Goal: Information Seeking & Learning: Learn about a topic

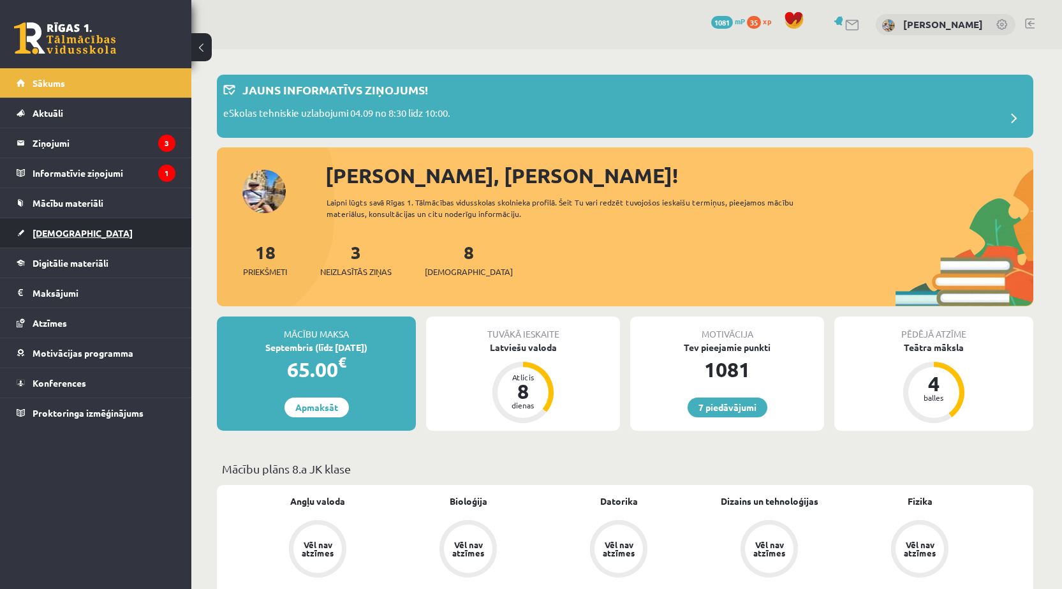
click at [68, 229] on span "[DEMOGRAPHIC_DATA]" at bounding box center [83, 232] width 100 height 11
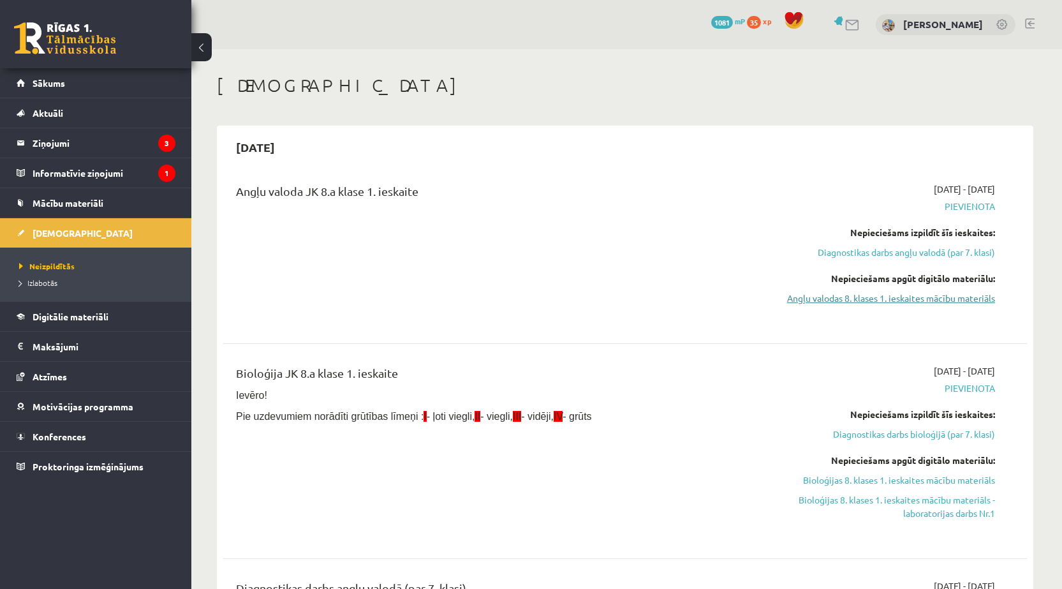
click at [880, 302] on link "Angļu valodas 8. klases 1. ieskaites mācību materiāls" at bounding box center [875, 298] width 241 height 13
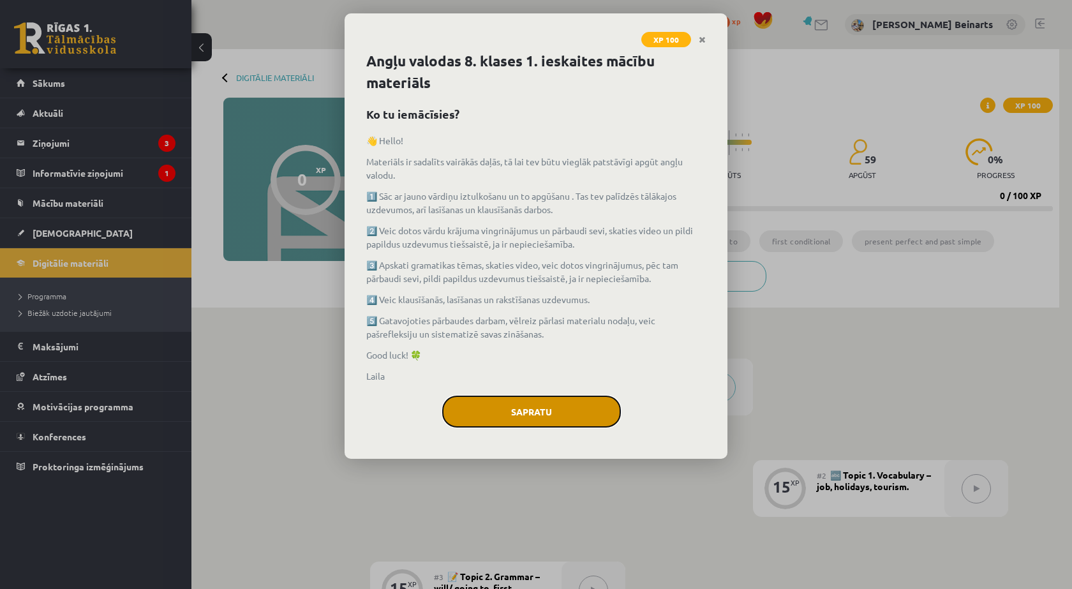
click at [542, 408] on button "Sapratu" at bounding box center [531, 412] width 179 height 32
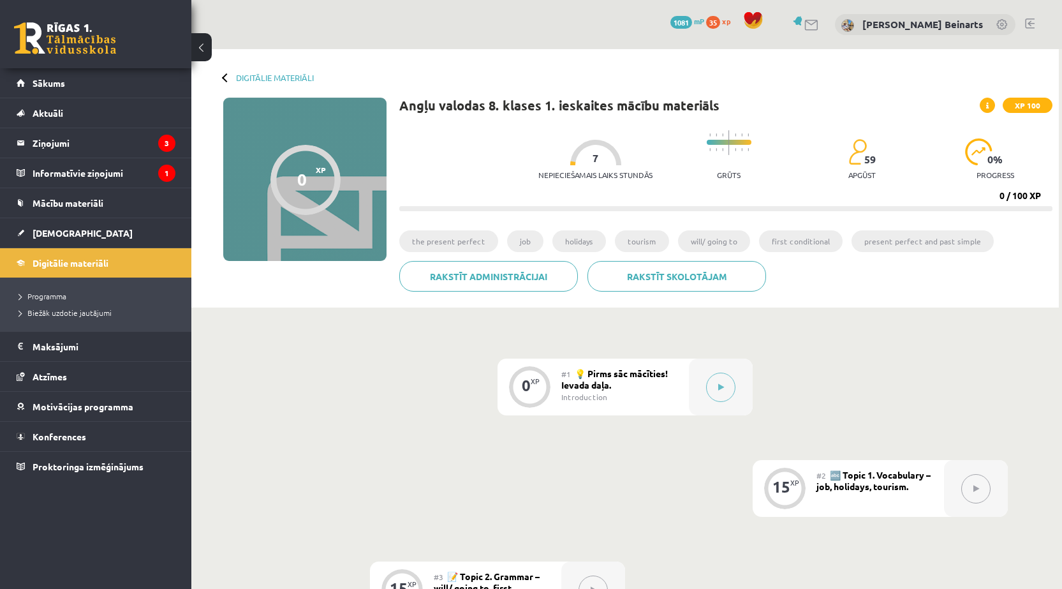
click at [641, 384] on div "#1 💡 Pirms sāc mācīties! Ievada daļa. Introduction" at bounding box center [625, 387] width 128 height 57
click at [715, 385] on button at bounding box center [720, 387] width 29 height 29
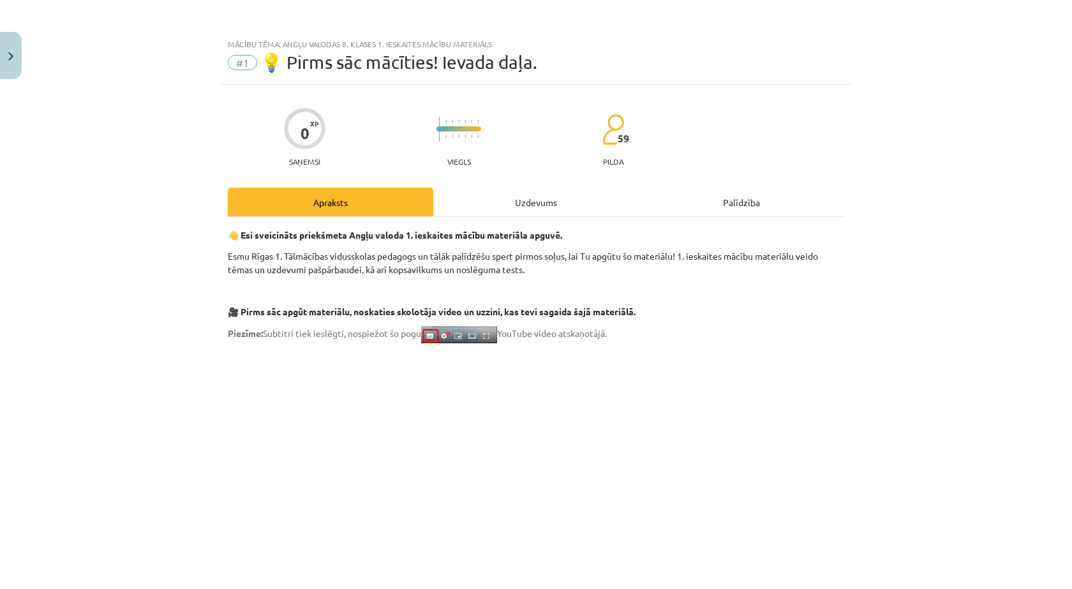
scroll to position [771, 0]
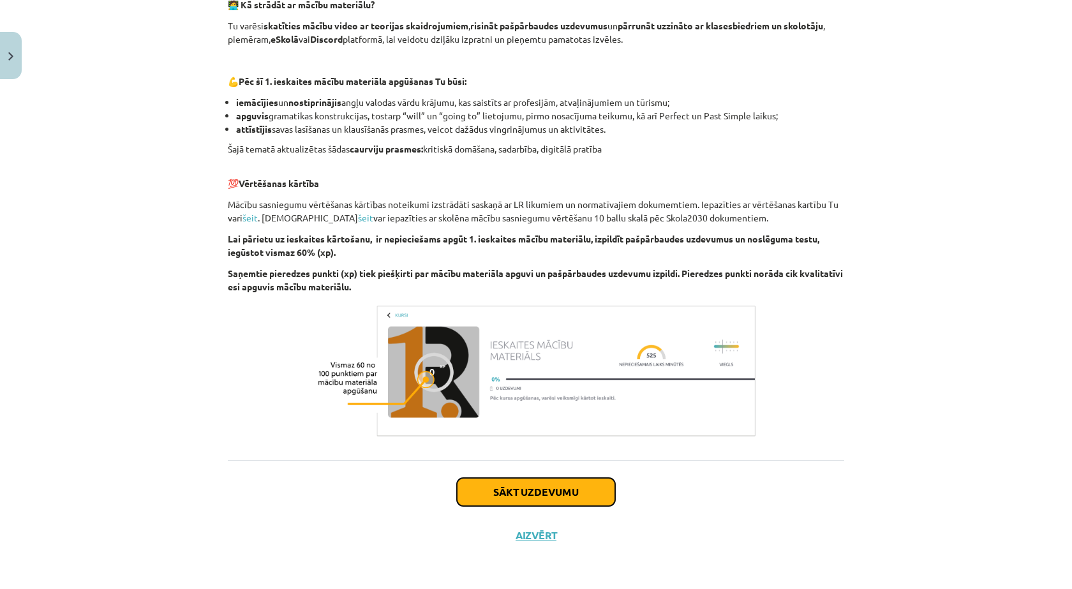
click at [560, 488] on button "Sākt uzdevumu" at bounding box center [536, 492] width 158 height 28
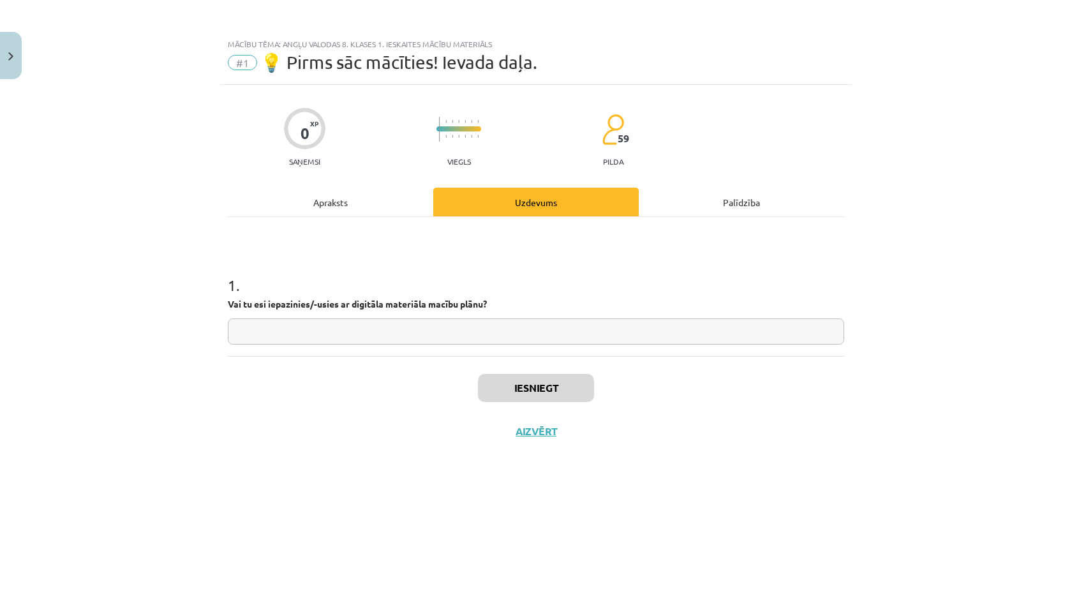
click at [326, 337] on input "text" at bounding box center [536, 331] width 616 height 26
type input "**********"
click at [547, 395] on button "Iesniegt" at bounding box center [536, 388] width 116 height 28
click at [507, 435] on button "Nākamā nodarbība" at bounding box center [535, 439] width 125 height 29
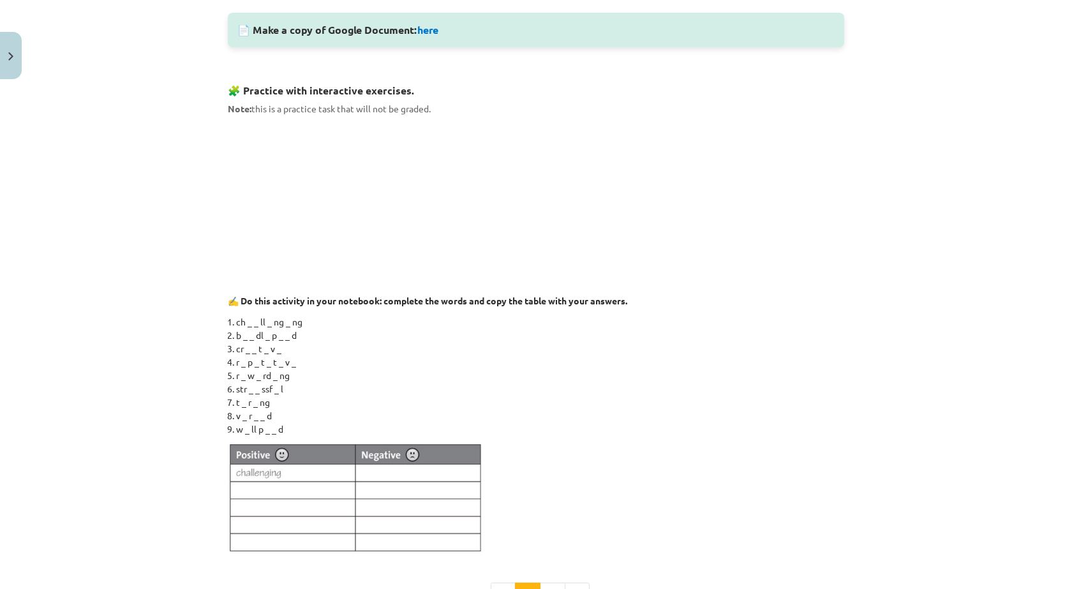
scroll to position [803, 0]
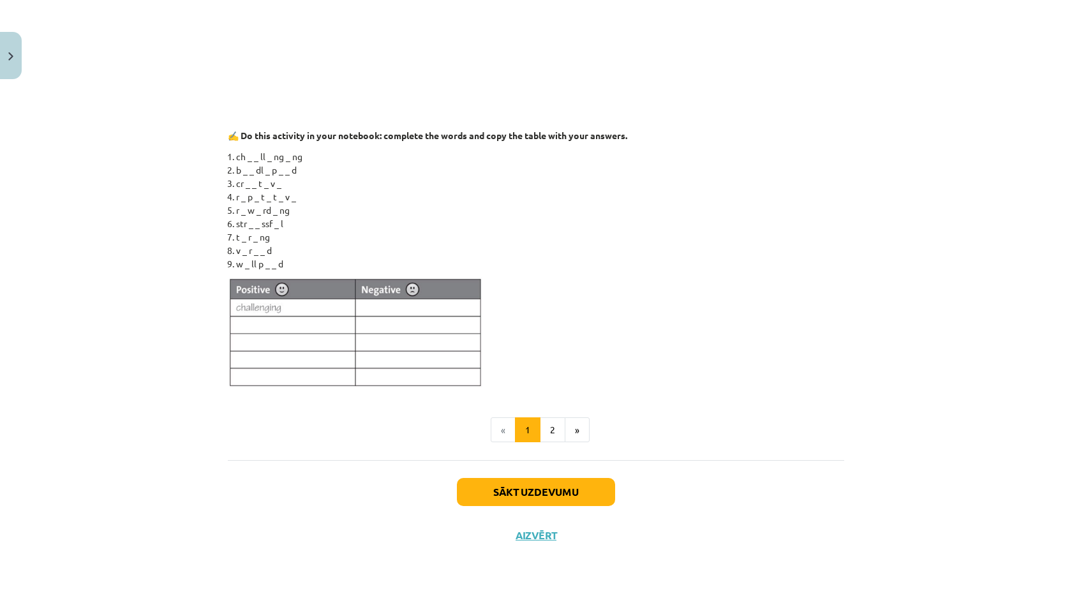
click at [263, 150] on li "ch _ _ ll _ ng _ ng" at bounding box center [540, 156] width 608 height 13
click at [236, 168] on li "b _ _ dl _ p _ _ d" at bounding box center [540, 169] width 608 height 13
click at [251, 157] on li "ch _ _ ll _ ng _ ng" at bounding box center [540, 156] width 608 height 13
click at [542, 427] on button "2" at bounding box center [553, 430] width 26 height 26
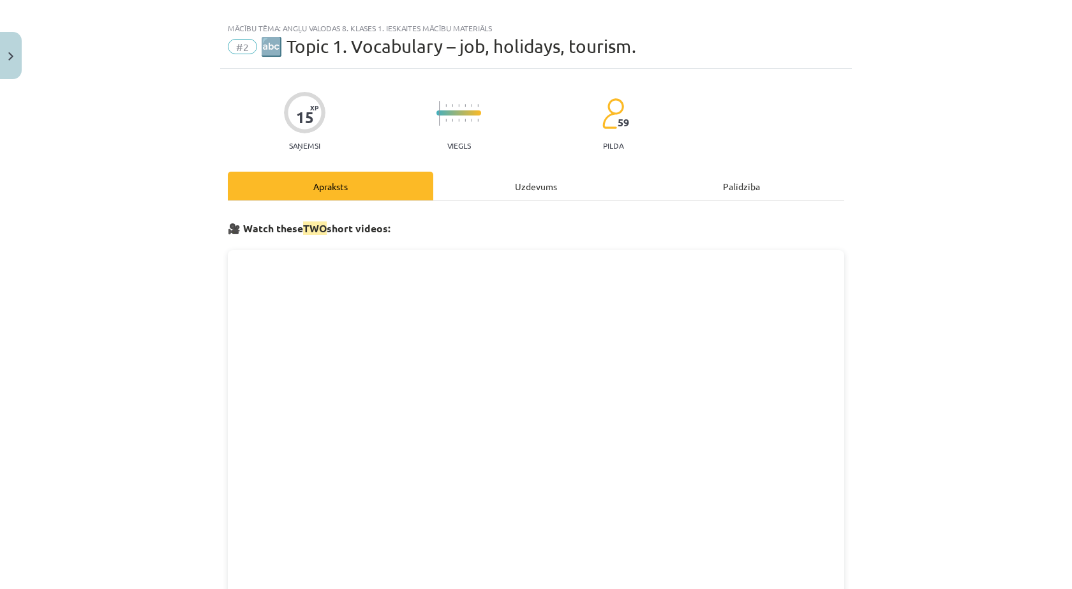
scroll to position [0, 0]
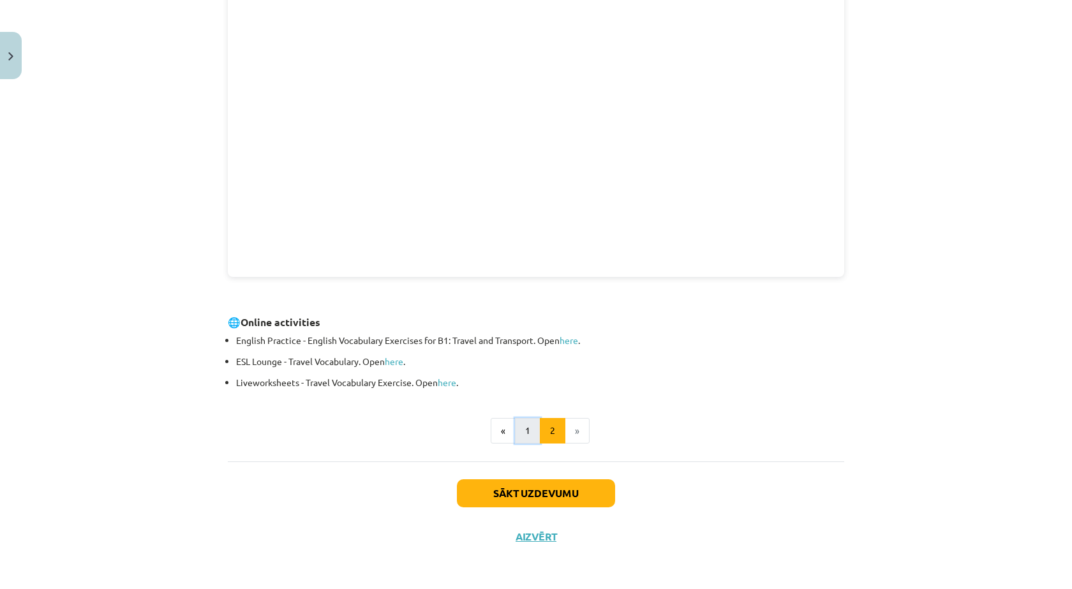
click at [524, 441] on button "1" at bounding box center [528, 431] width 26 height 26
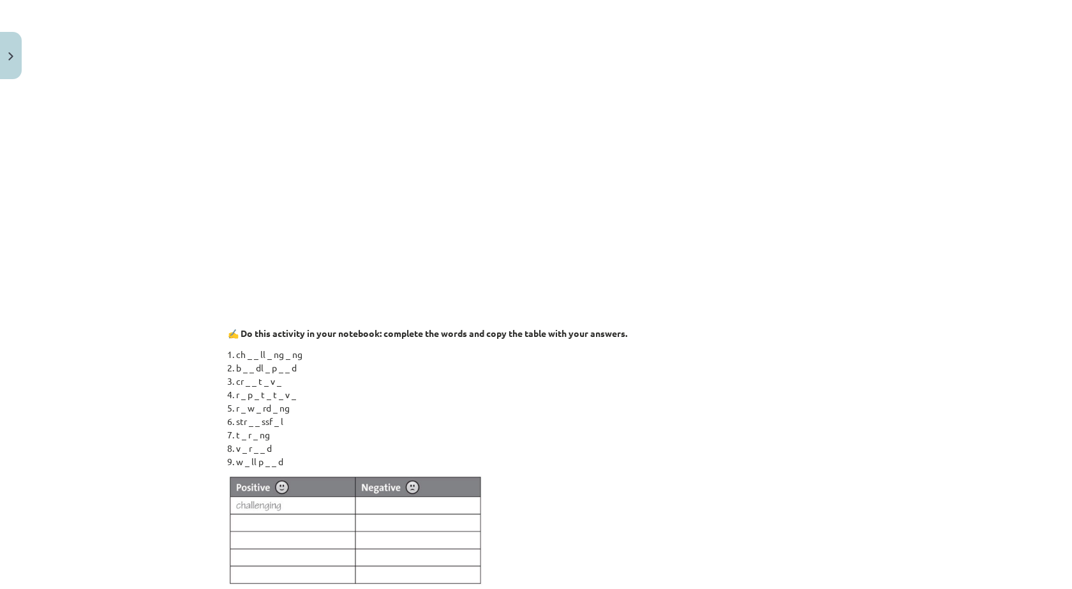
scroll to position [1064, 0]
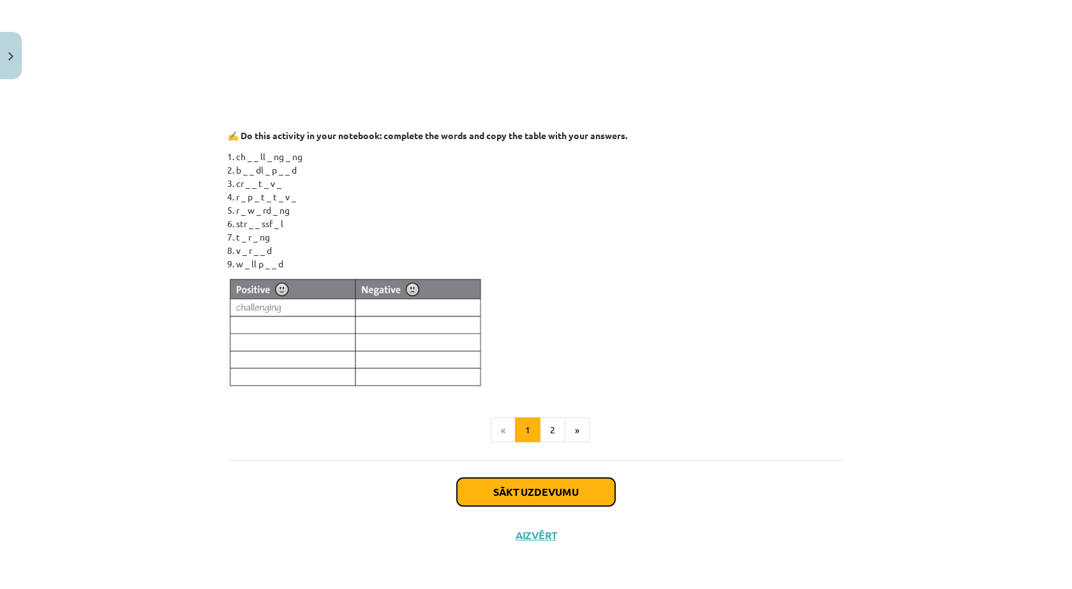
click at [533, 491] on button "Sākt uzdevumu" at bounding box center [536, 492] width 158 height 28
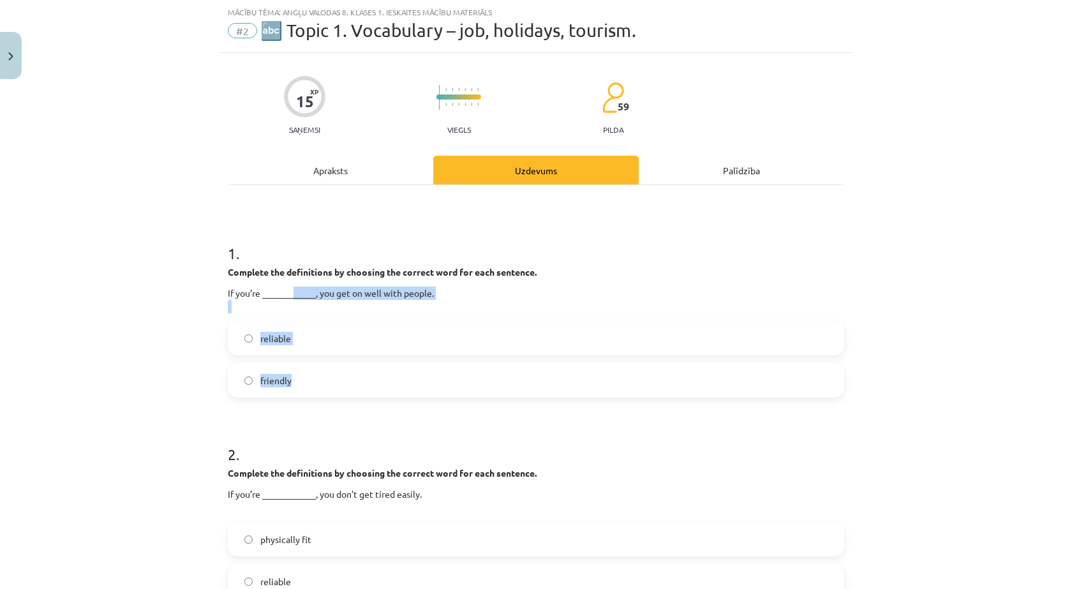
drag, startPoint x: 314, startPoint y: 378, endPoint x: 288, endPoint y: 288, distance: 94.1
click at [289, 284] on div "1 . Complete the definitions by choosing the correct word for each sentence. If…" at bounding box center [536, 309] width 616 height 175
drag, startPoint x: 276, startPoint y: 377, endPoint x: 258, endPoint y: 383, distance: 19.4
click at [276, 378] on span "friendly" at bounding box center [275, 380] width 31 height 13
click at [359, 330] on label "reliable" at bounding box center [536, 338] width 614 height 32
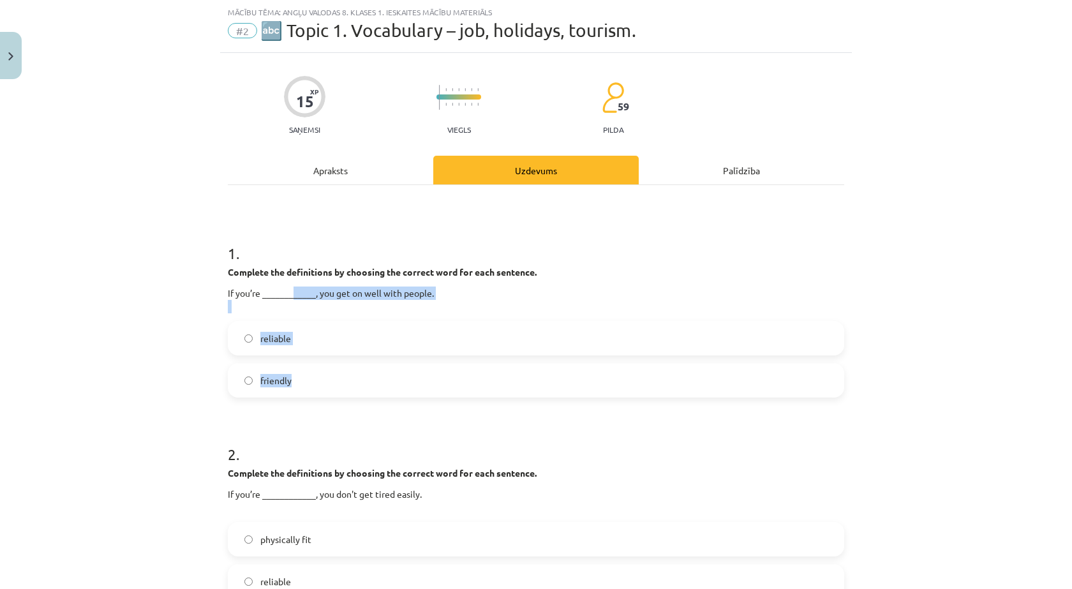
click at [330, 383] on label "friendly" at bounding box center [536, 380] width 614 height 32
drag, startPoint x: 297, startPoint y: 545, endPoint x: 335, endPoint y: 521, distance: 44.4
click at [299, 543] on span "physically fit" at bounding box center [285, 539] width 51 height 13
drag, startPoint x: 351, startPoint y: 540, endPoint x: 353, endPoint y: 533, distance: 6.9
click at [352, 538] on label "physically fit" at bounding box center [536, 539] width 614 height 32
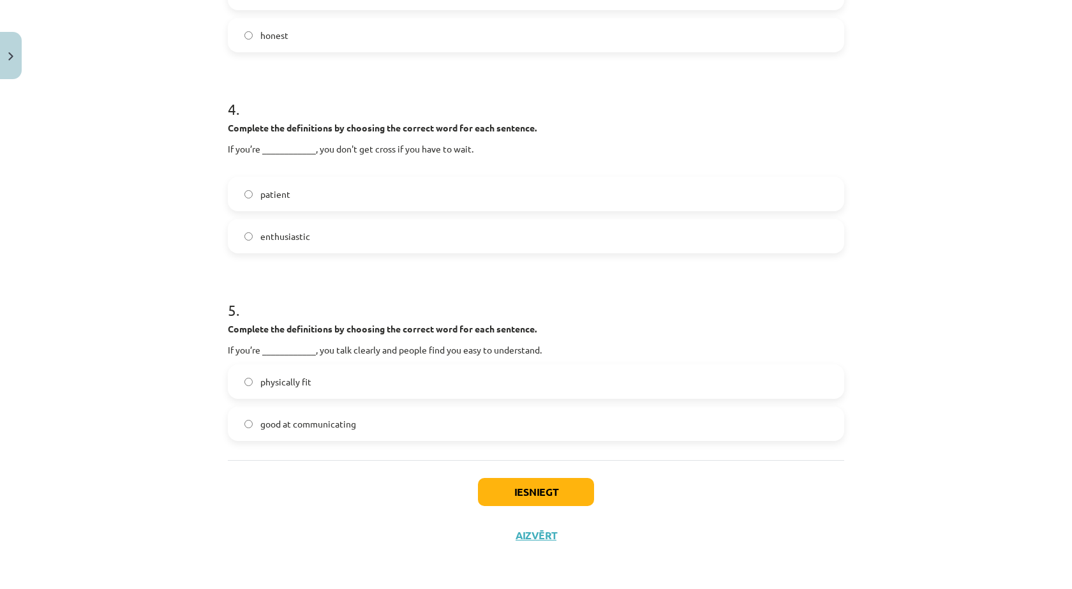
scroll to position [567, 0]
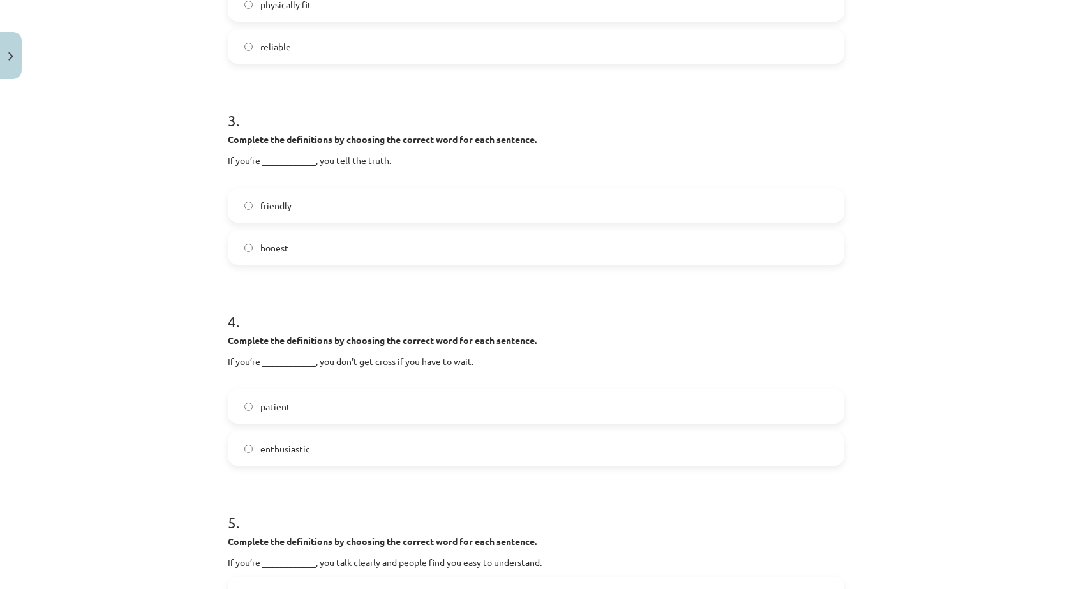
click at [311, 406] on label "patient" at bounding box center [536, 406] width 614 height 32
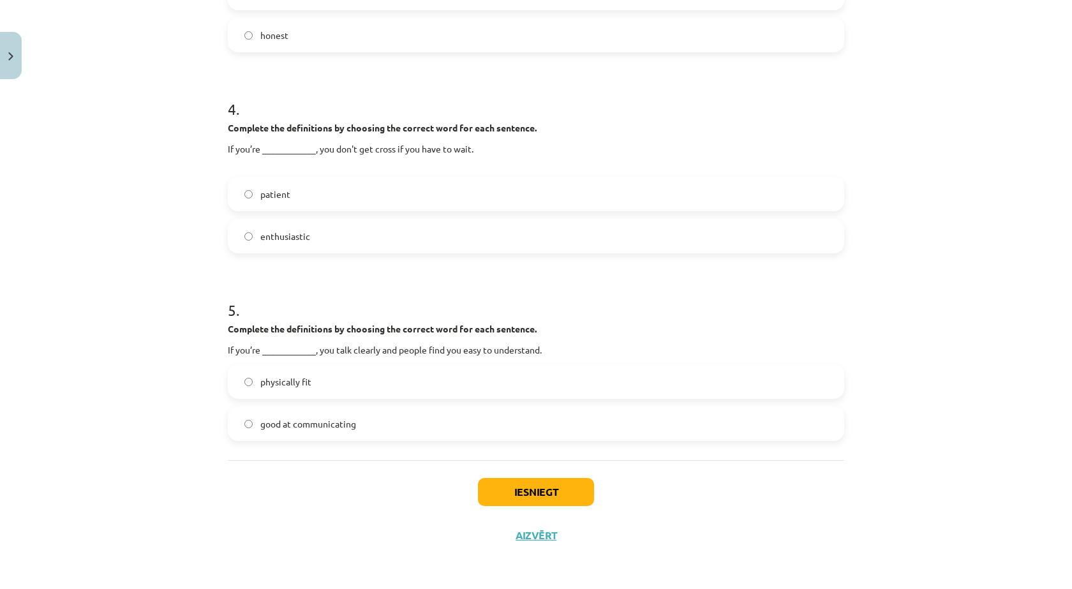
click at [403, 417] on label "good at communicating" at bounding box center [536, 424] width 614 height 32
click at [523, 488] on button "Iesniegt" at bounding box center [536, 492] width 116 height 28
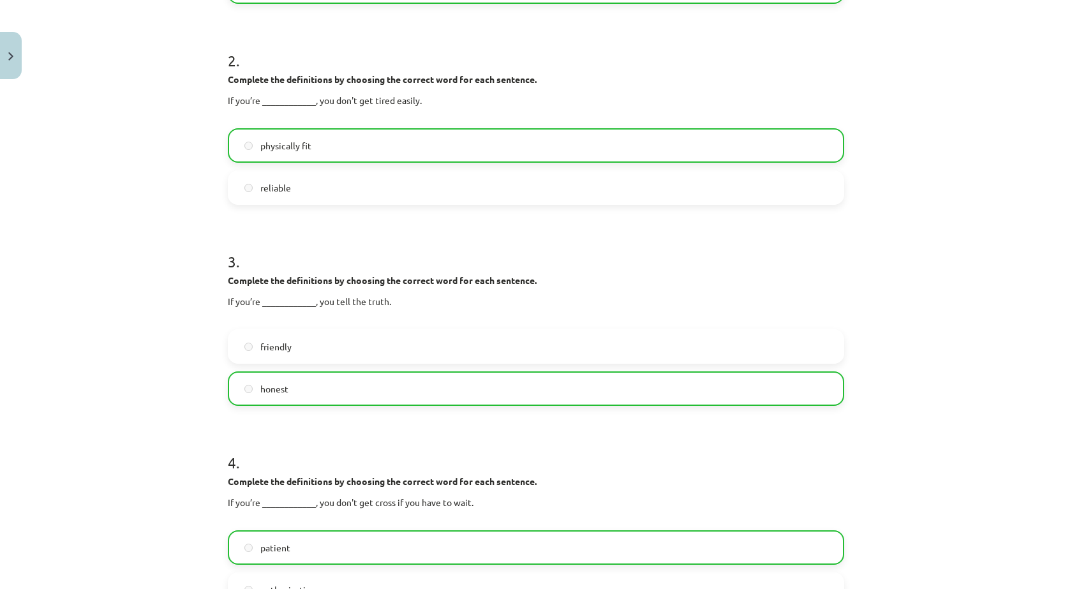
scroll to position [820, 0]
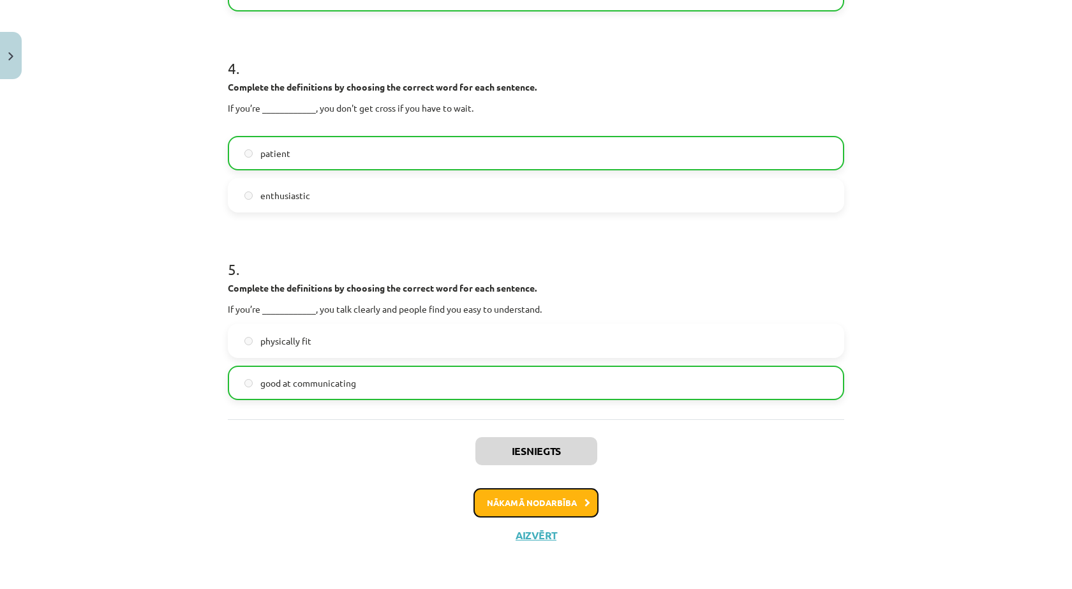
click at [518, 493] on button "Nākamā nodarbība" at bounding box center [535, 502] width 125 height 29
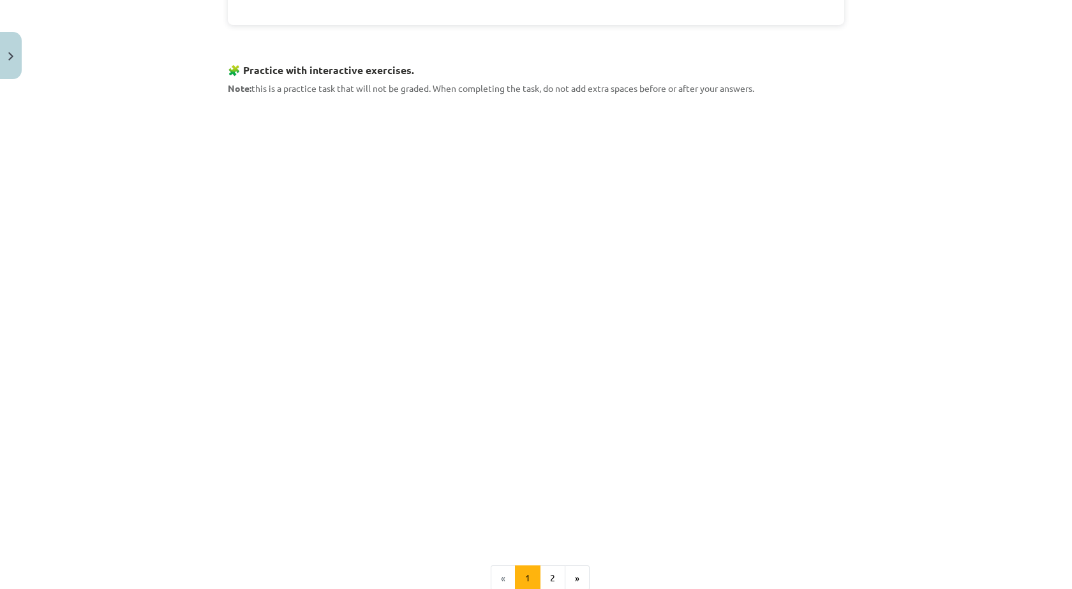
scroll to position [1455, 0]
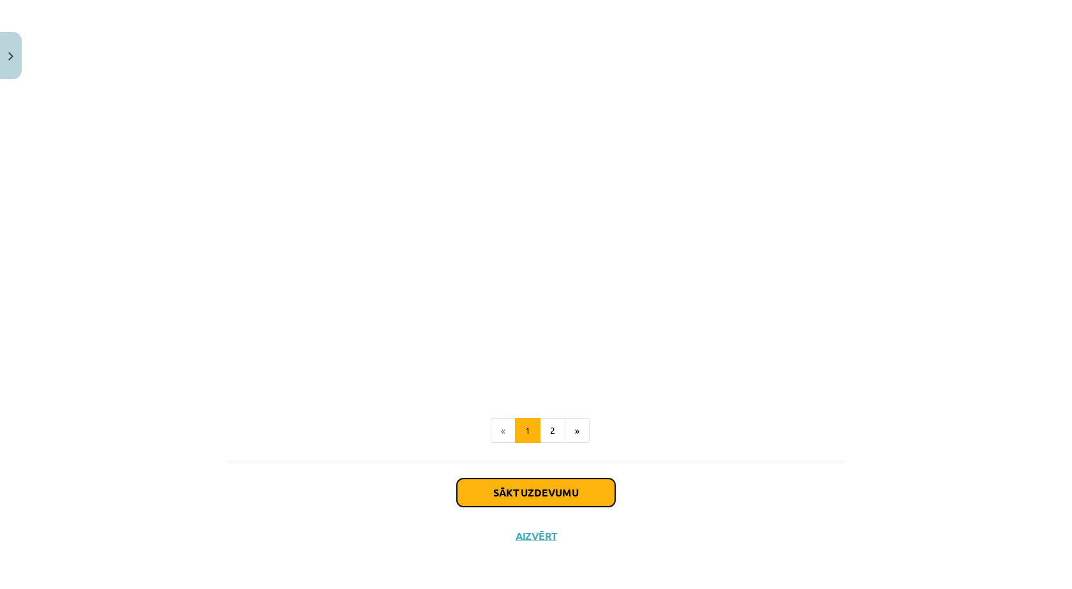
click at [494, 495] on button "Sākt uzdevumu" at bounding box center [536, 493] width 158 height 28
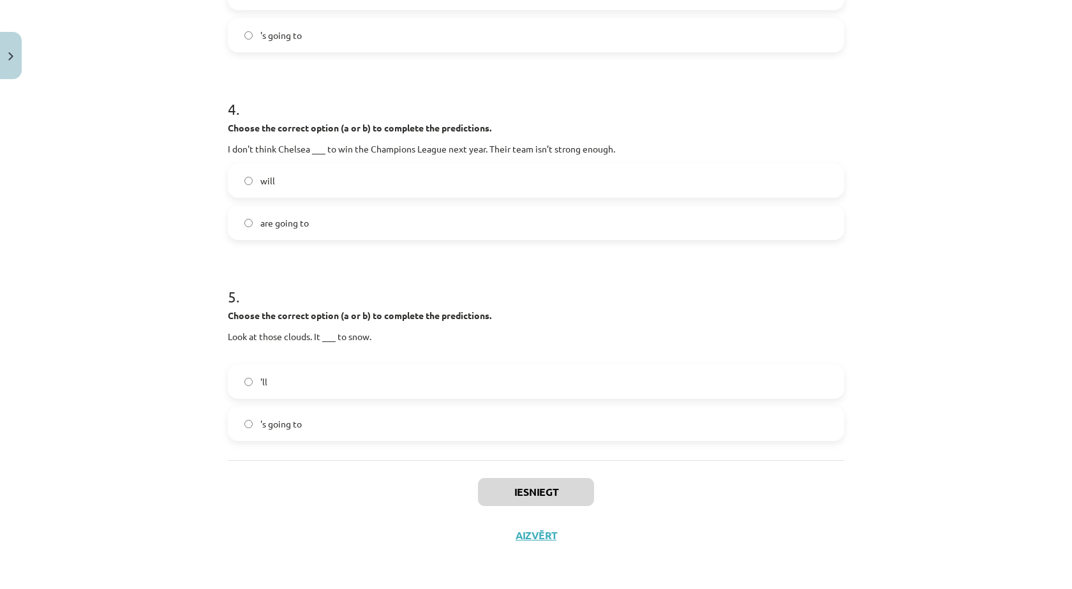
scroll to position [32, 0]
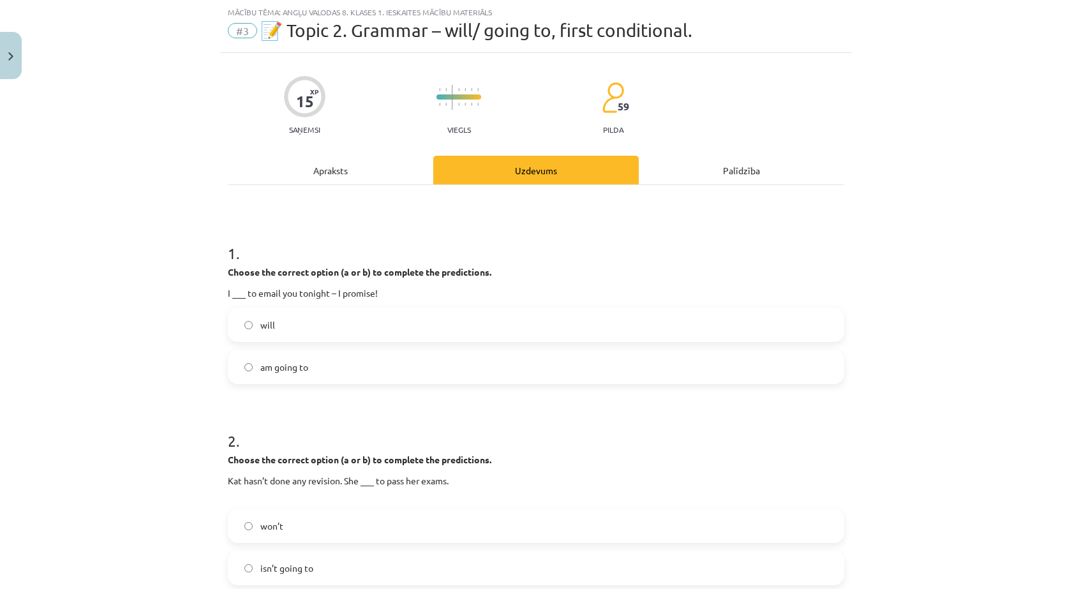
click at [327, 374] on label "am going to" at bounding box center [536, 367] width 614 height 32
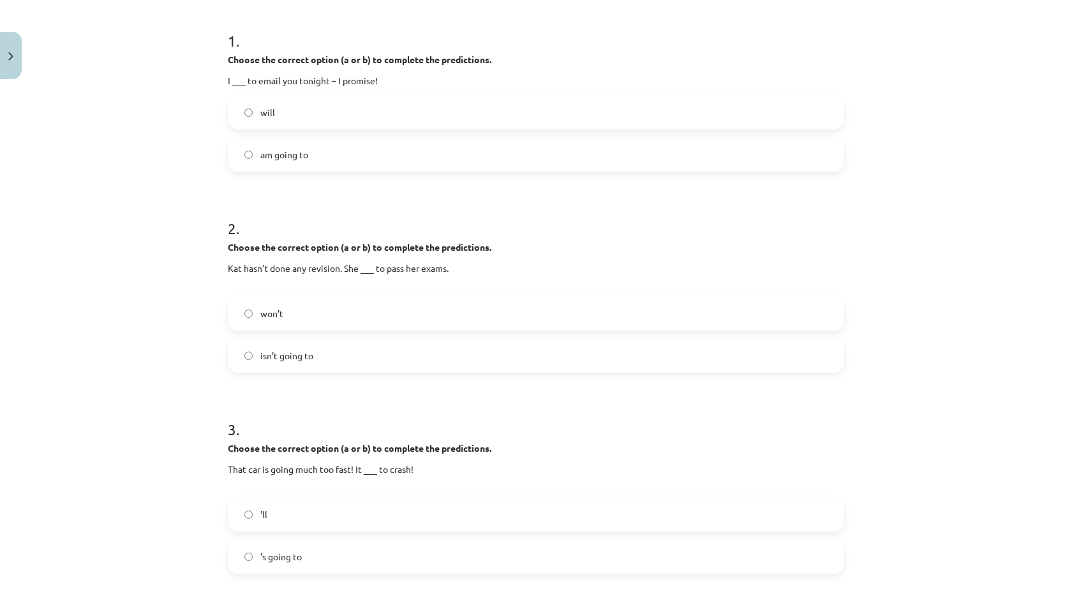
click at [323, 556] on label "'s going to" at bounding box center [536, 556] width 614 height 32
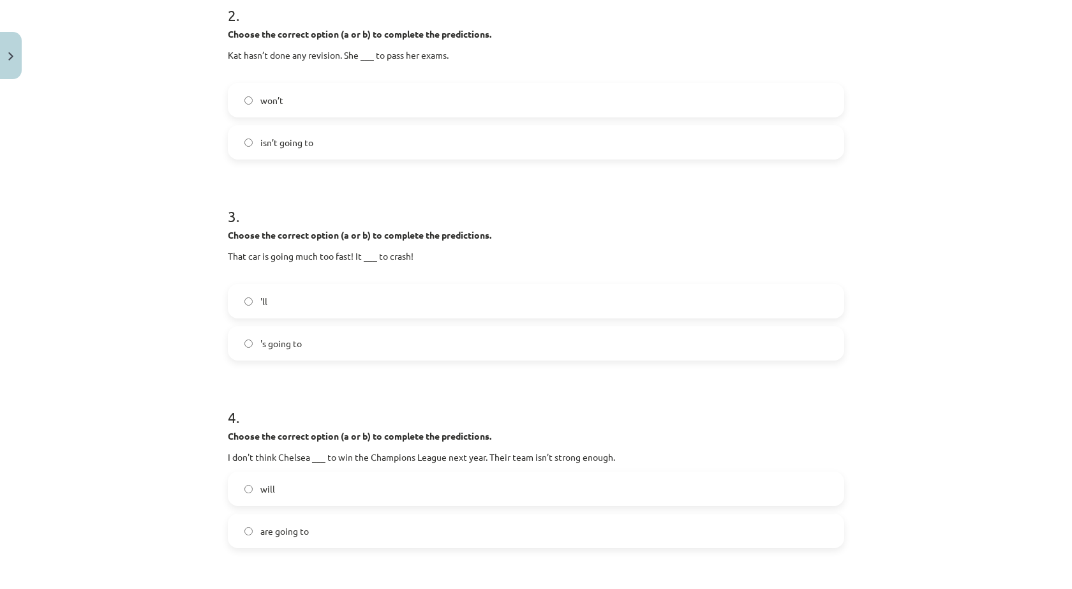
scroll to position [670, 0]
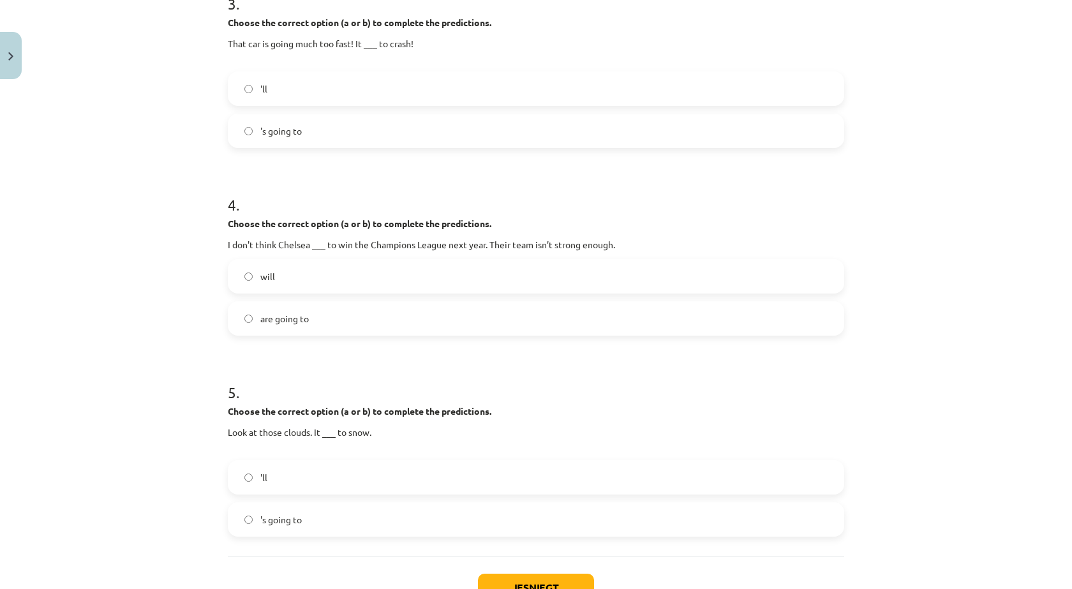
click at [324, 320] on label "are going to" at bounding box center [536, 318] width 614 height 32
click at [301, 480] on label "'ll" at bounding box center [536, 477] width 614 height 32
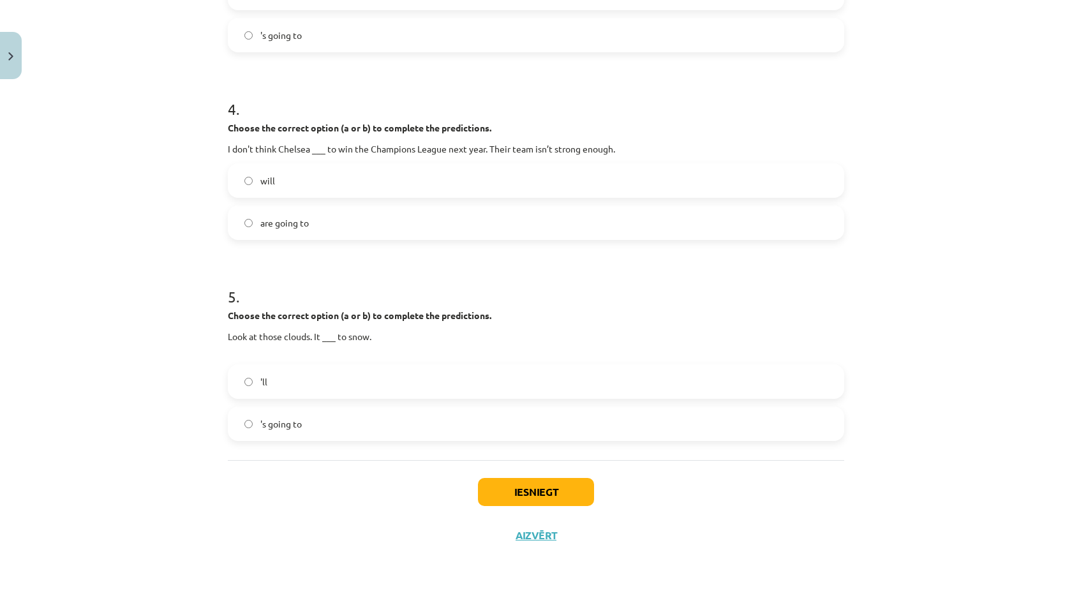
click at [331, 421] on label "'s going to" at bounding box center [536, 424] width 614 height 32
click at [482, 496] on button "Iesniegt" at bounding box center [536, 492] width 116 height 28
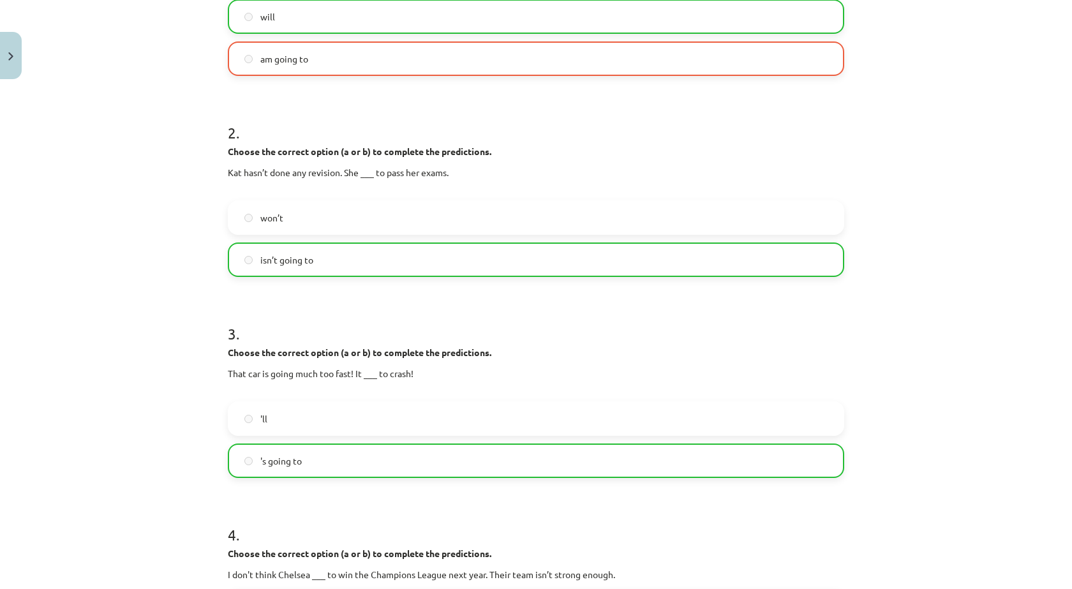
scroll to position [128, 0]
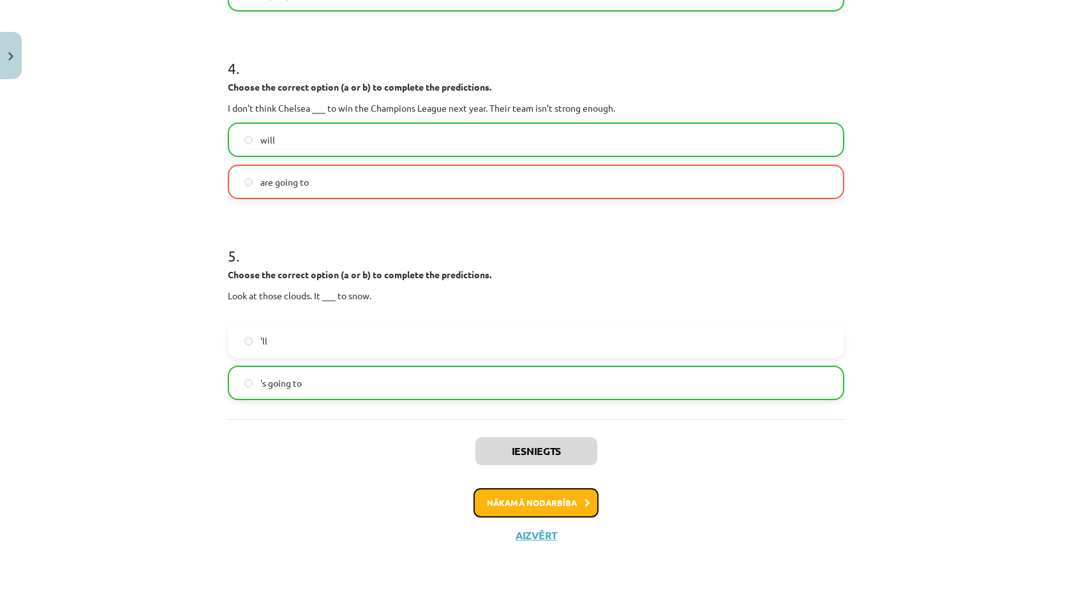
click at [494, 500] on button "Nākamā nodarbība" at bounding box center [535, 502] width 125 height 29
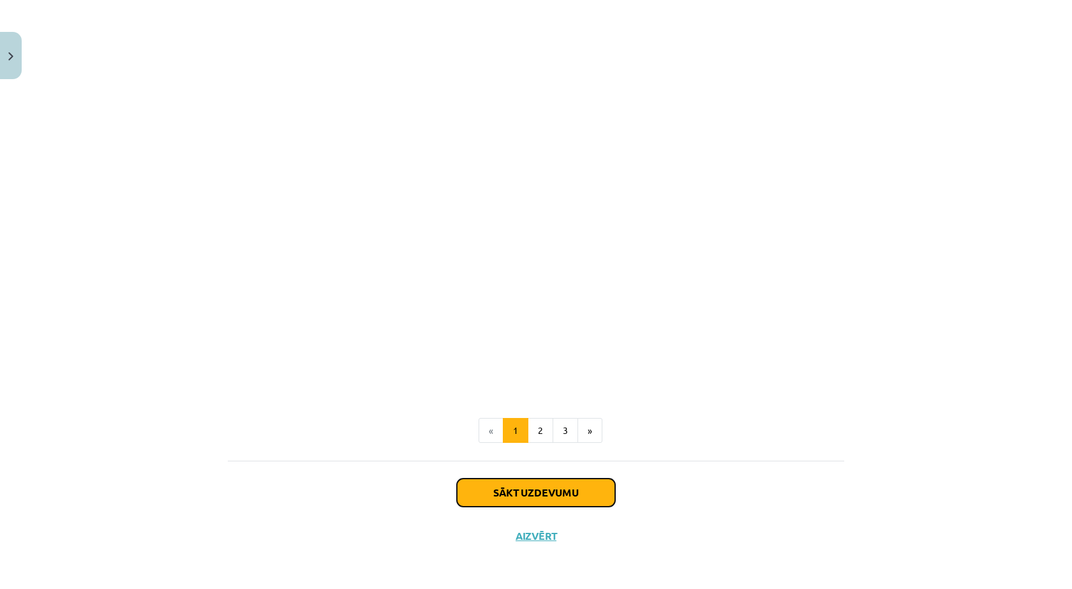
click at [495, 493] on button "Sākt uzdevumu" at bounding box center [536, 493] width 158 height 28
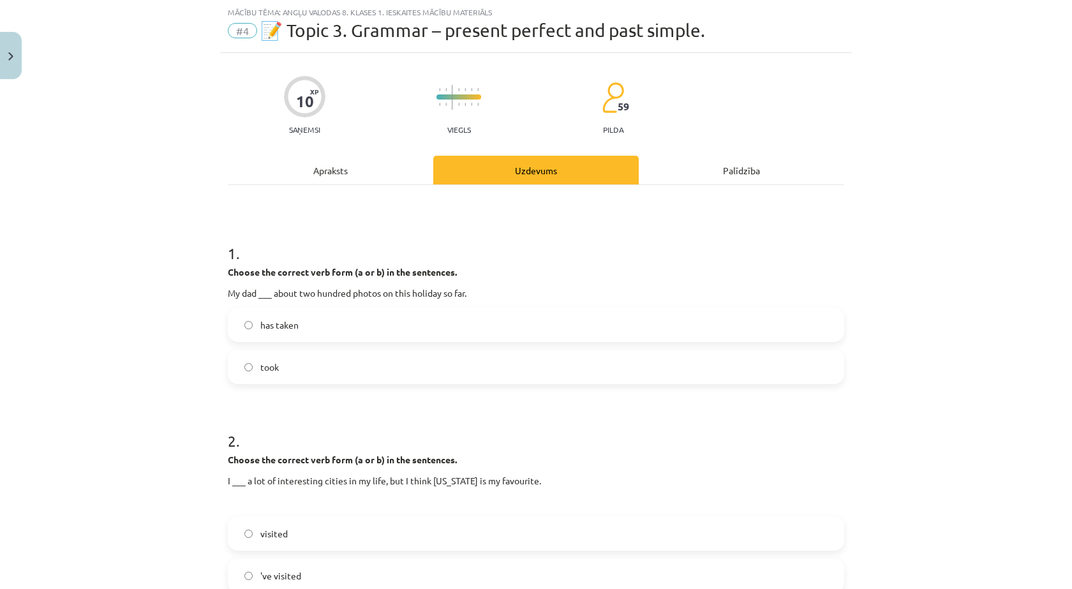
click at [288, 362] on label "took" at bounding box center [536, 367] width 614 height 32
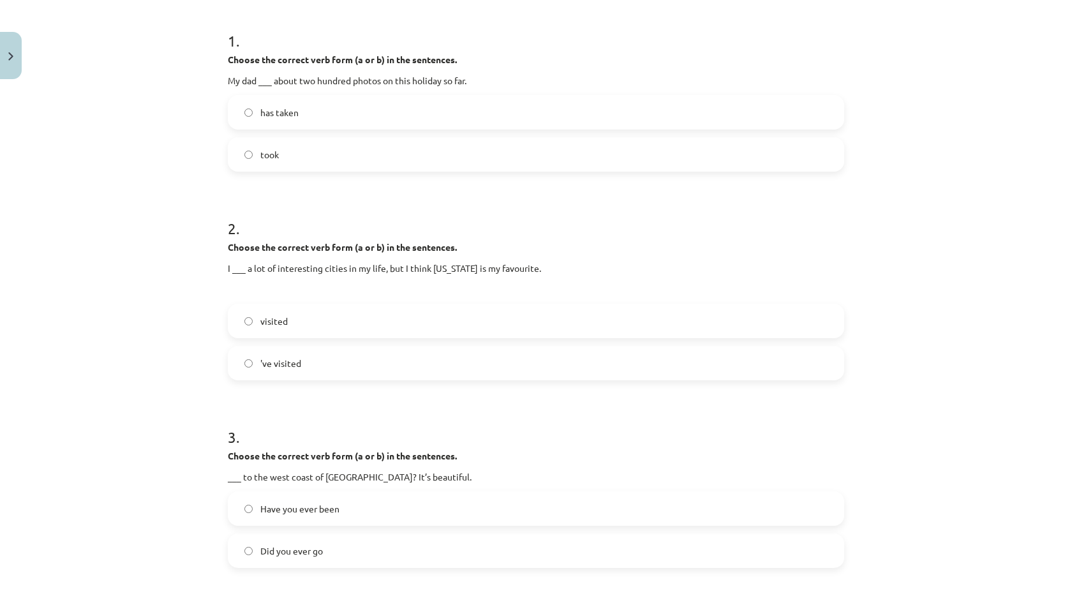
click at [303, 329] on label "visited" at bounding box center [536, 321] width 614 height 32
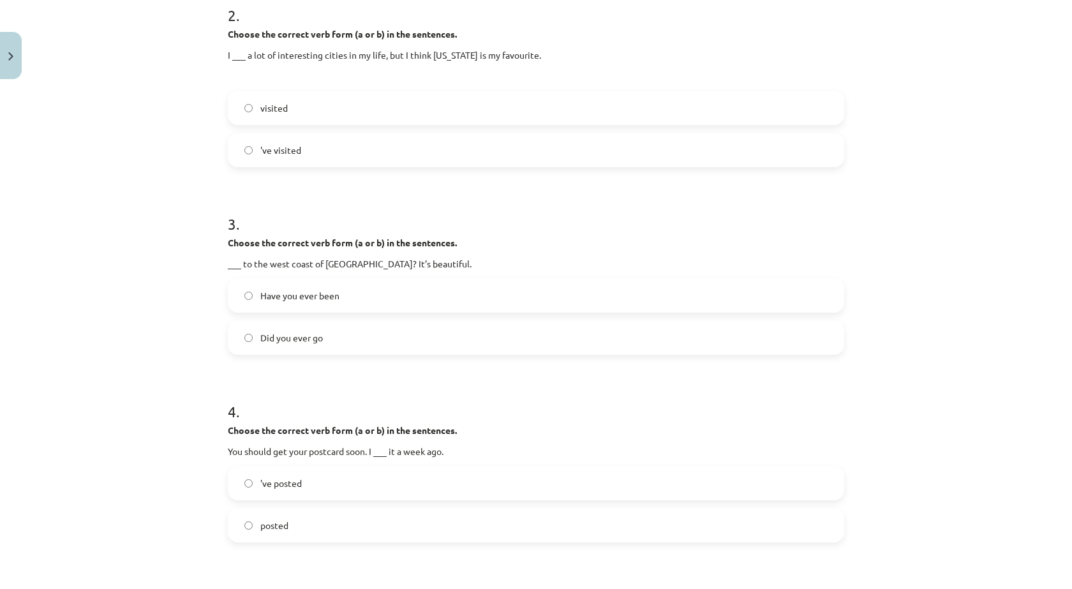
click at [352, 304] on label "Have you ever been" at bounding box center [536, 295] width 614 height 32
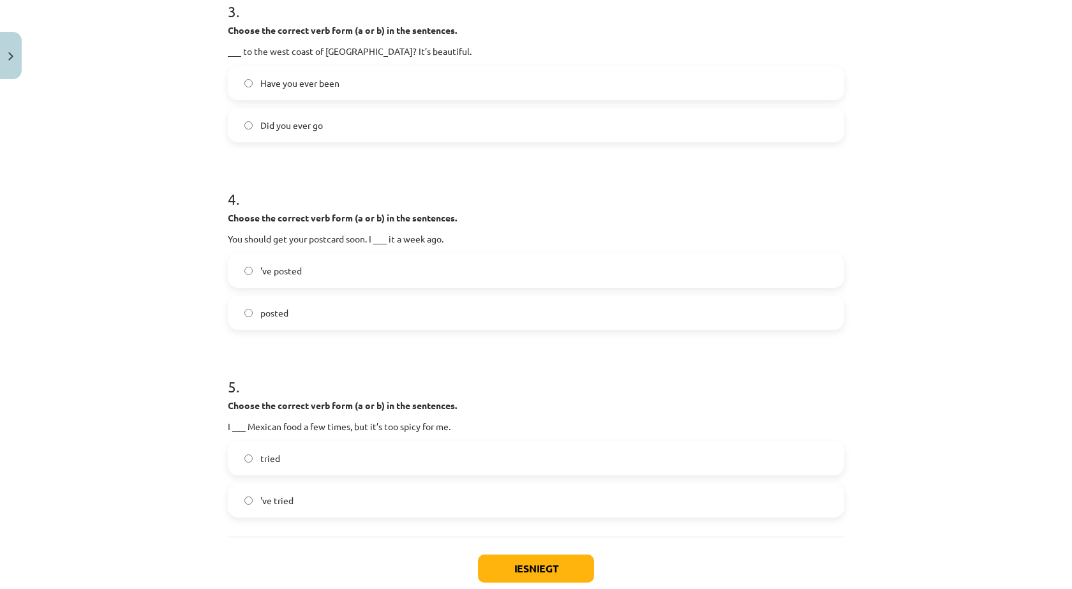
click at [314, 271] on label "'ve posted" at bounding box center [536, 271] width 614 height 32
click at [332, 500] on label "'ve tried" at bounding box center [536, 500] width 614 height 32
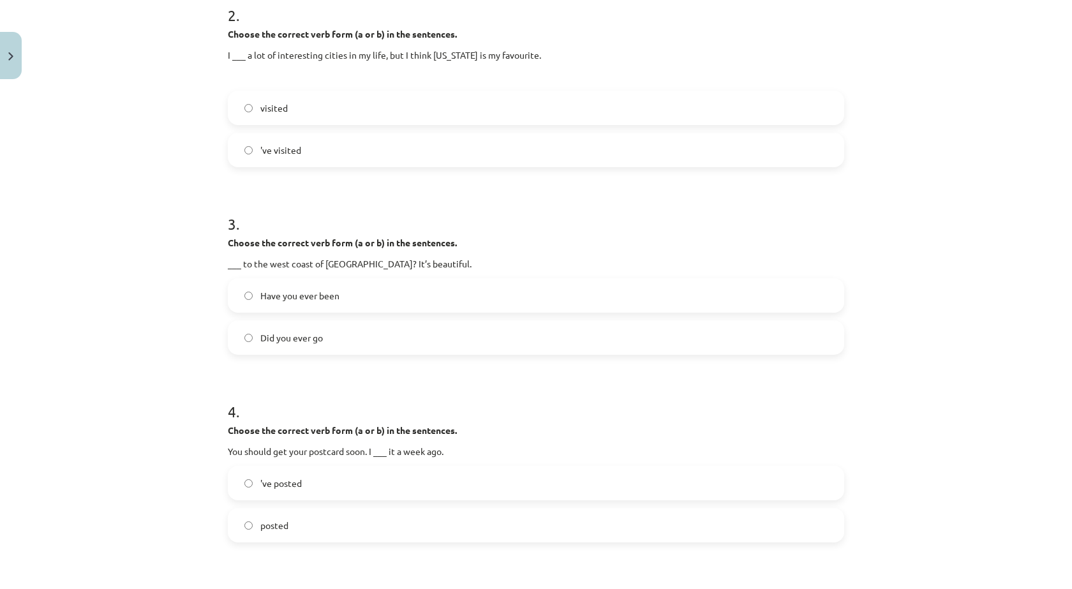
scroll to position [244, 0]
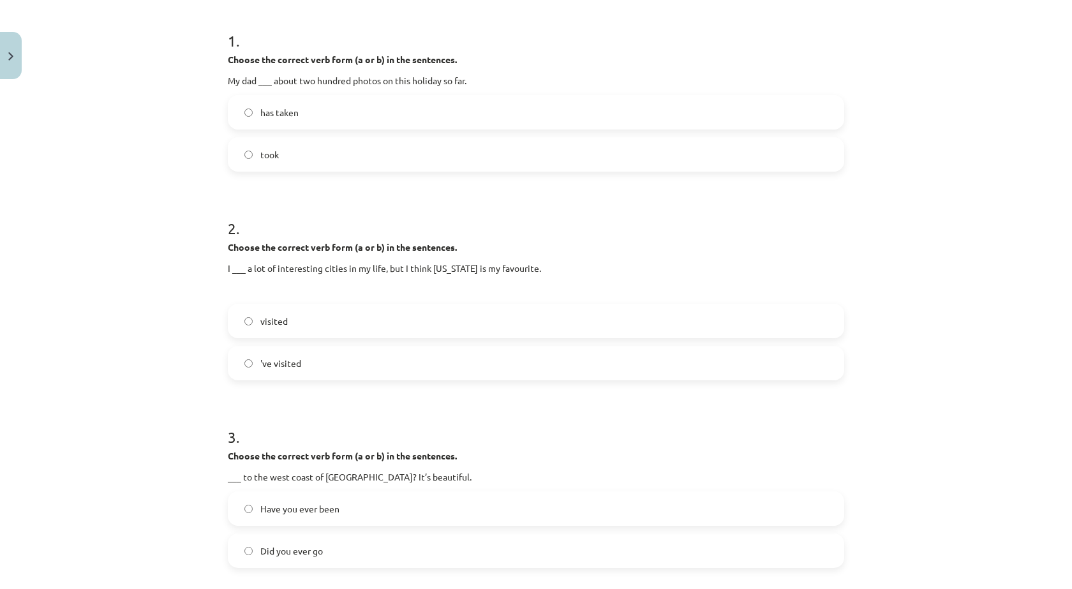
click at [334, 357] on label "'ve visited" at bounding box center [536, 363] width 614 height 32
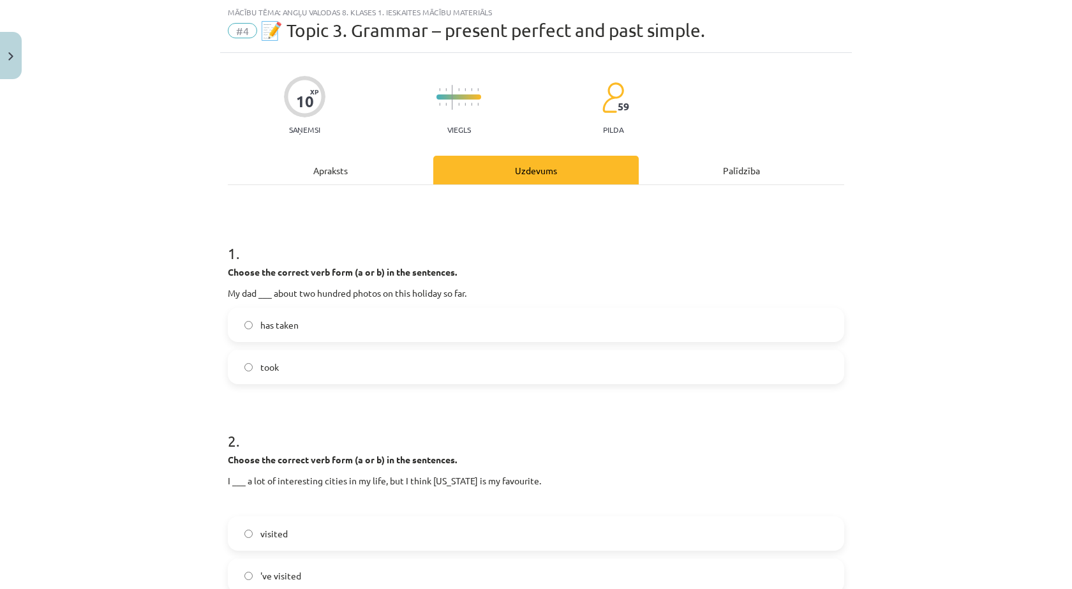
scroll to position [746, 0]
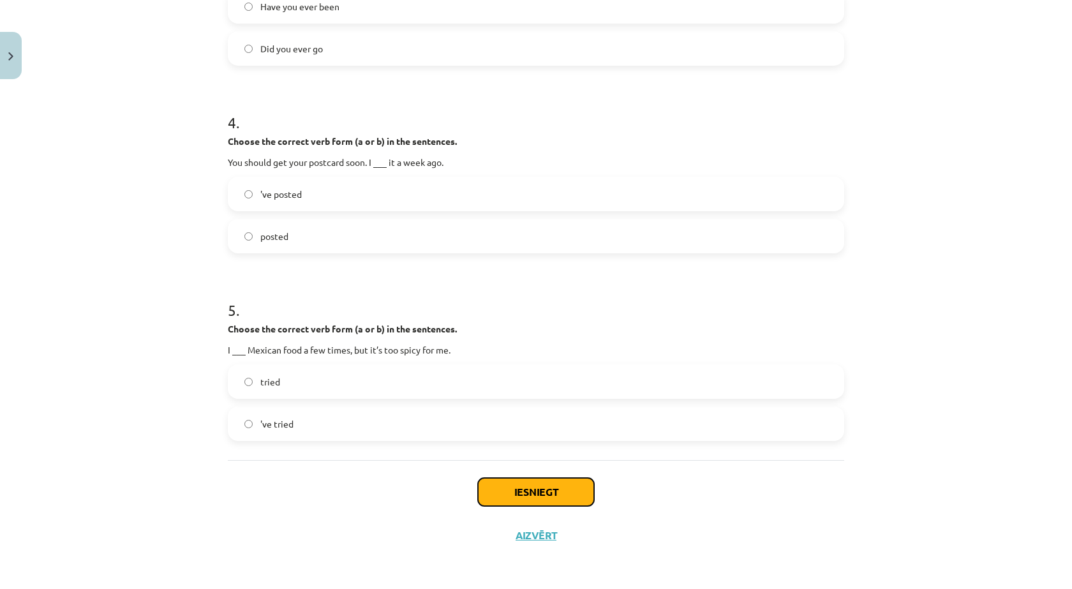
click at [496, 486] on button "Iesniegt" at bounding box center [536, 492] width 116 height 28
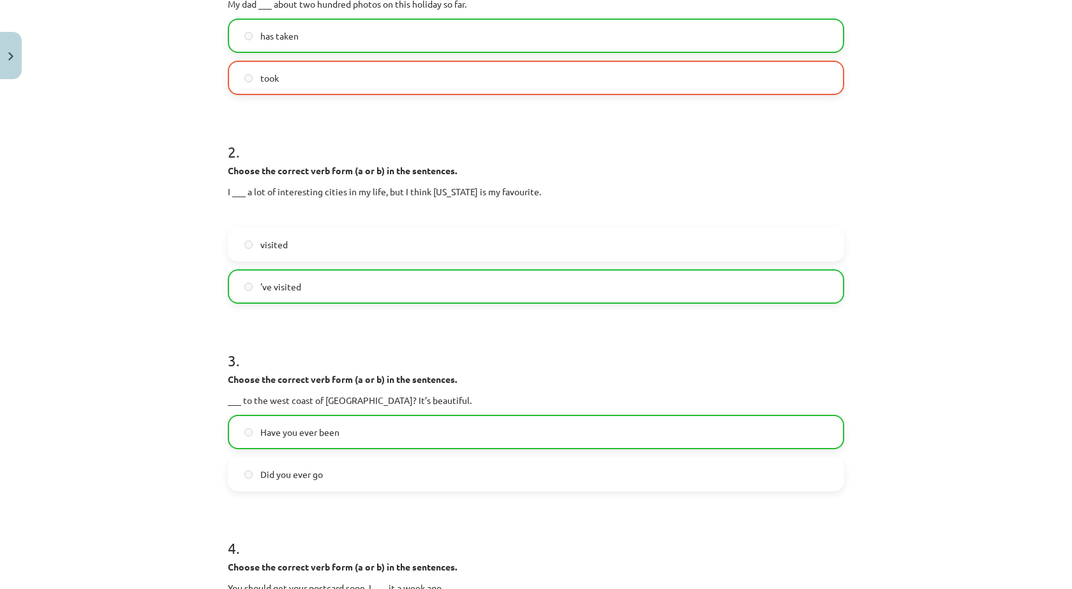
scroll to position [108, 0]
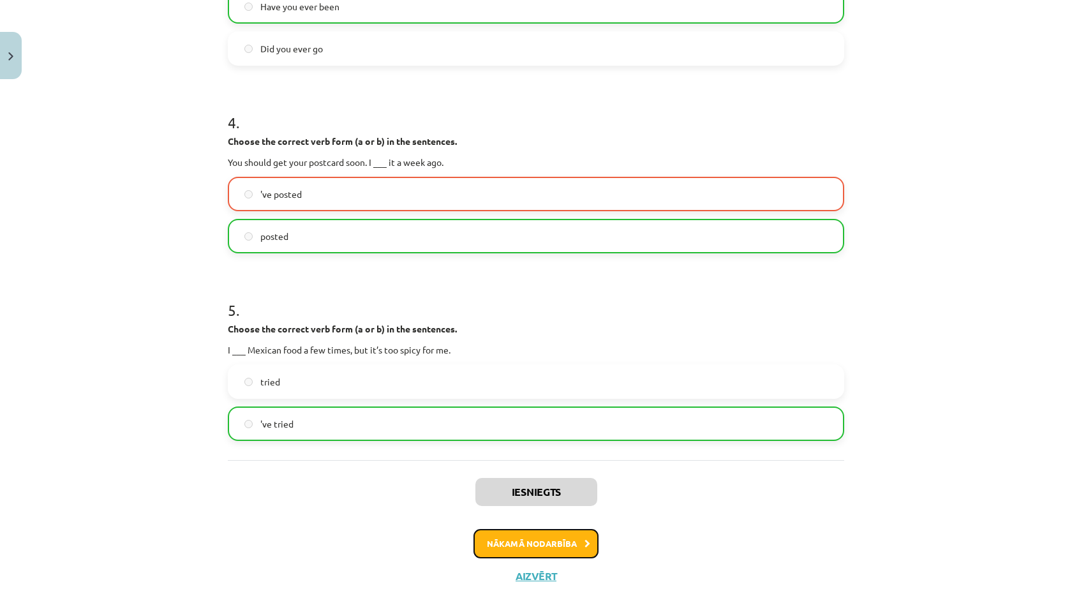
click at [493, 548] on button "Nākamā nodarbība" at bounding box center [535, 543] width 125 height 29
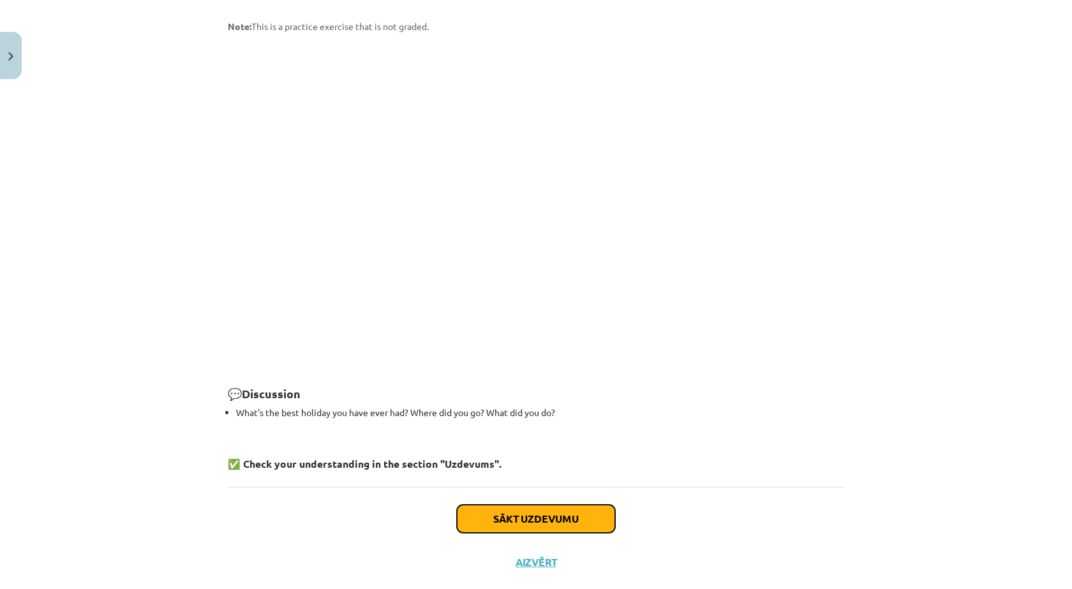
click at [496, 505] on button "Sākt uzdevumu" at bounding box center [536, 519] width 158 height 28
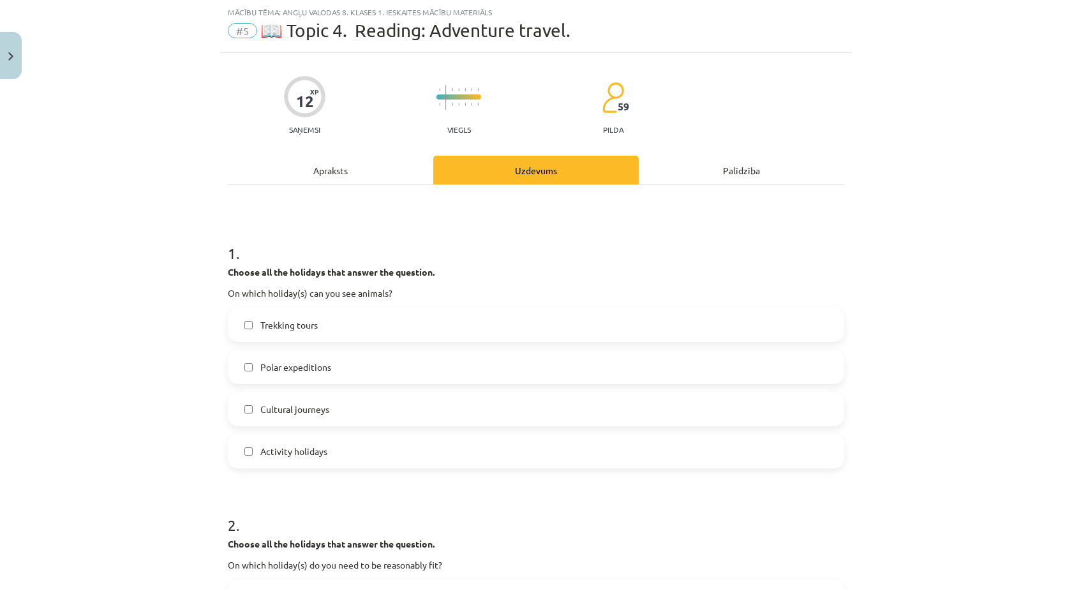
scroll to position [244, 0]
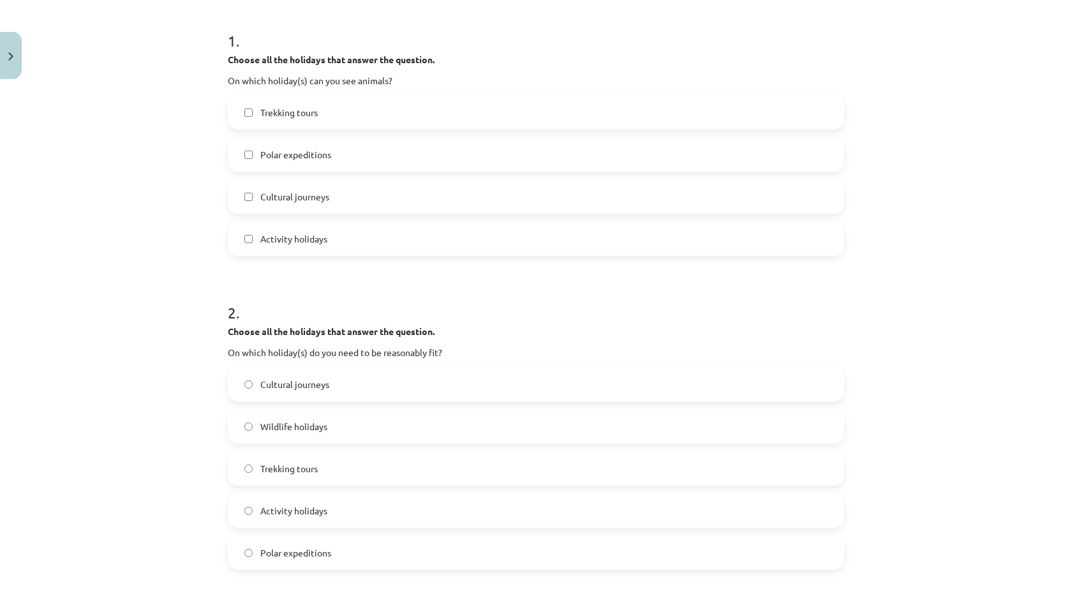
click at [316, 239] on span "Activity holidays" at bounding box center [293, 238] width 67 height 13
click at [339, 185] on div "Trekking tours Polar expeditions Cultural journeys Activity holidays" at bounding box center [536, 175] width 616 height 161
click at [338, 195] on label "Cultural journeys" at bounding box center [536, 197] width 614 height 32
click at [338, 197] on label "Cultural journeys" at bounding box center [536, 197] width 614 height 32
click at [324, 114] on label "Trekking tours" at bounding box center [536, 112] width 614 height 32
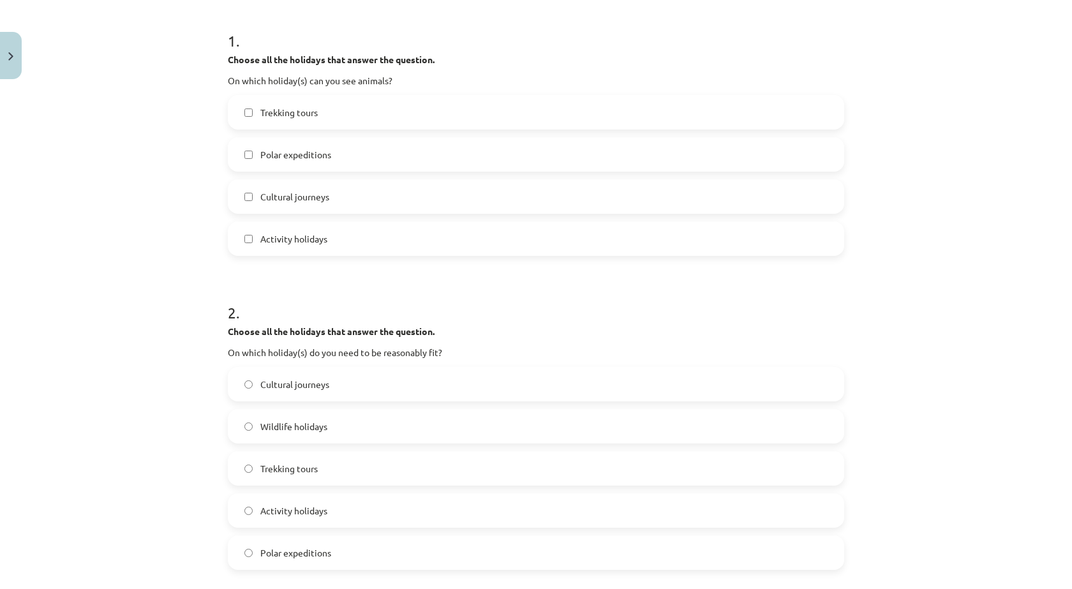
click at [326, 473] on label "Trekking tours" at bounding box center [536, 468] width 614 height 32
click at [336, 510] on label "Activity holidays" at bounding box center [536, 510] width 614 height 32
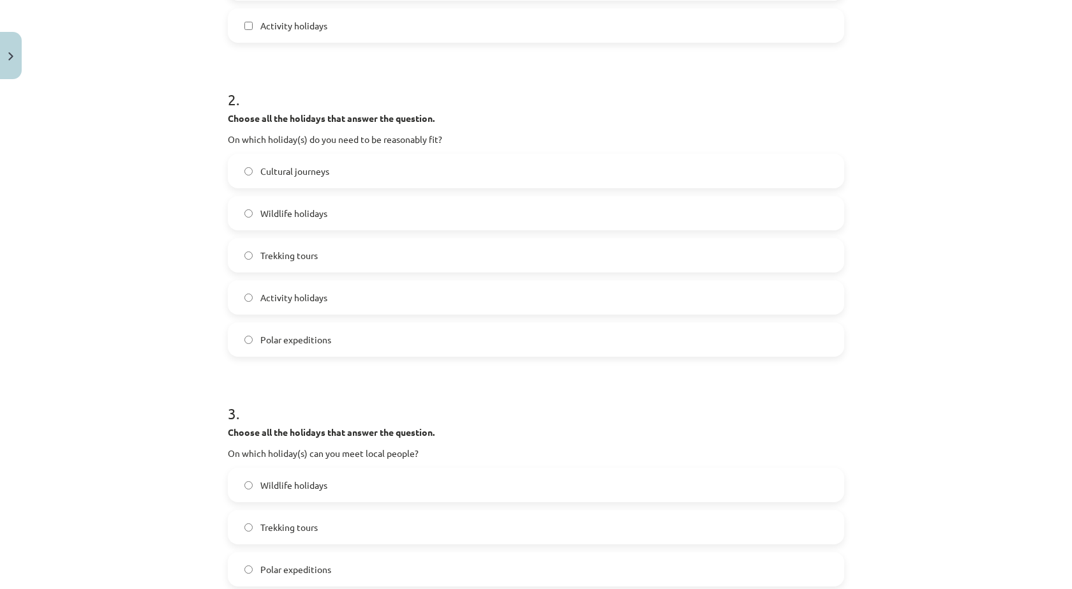
scroll to position [670, 0]
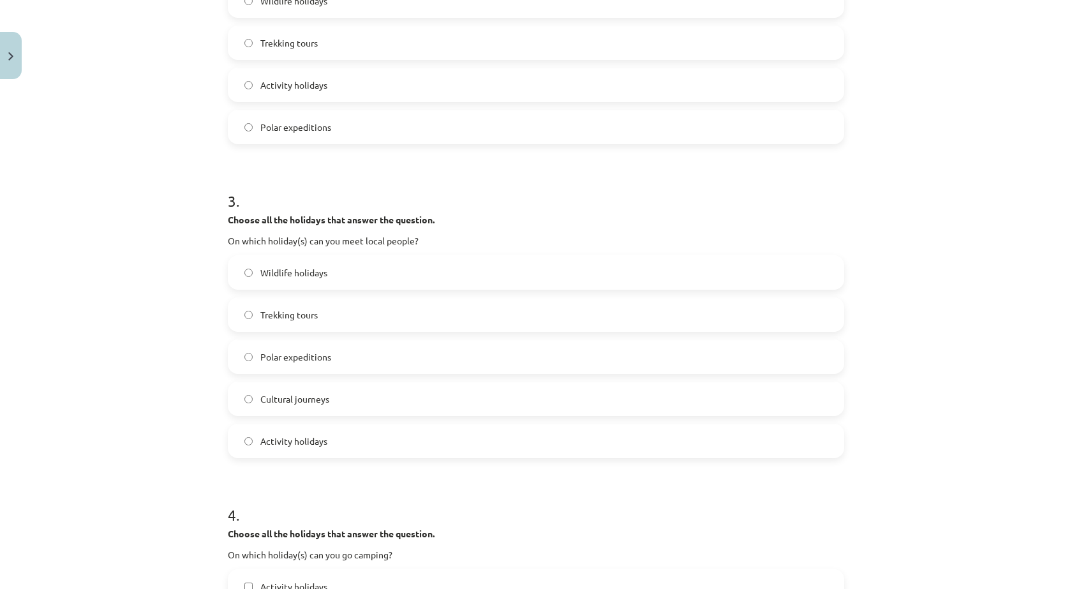
click at [334, 449] on label "Activity holidays" at bounding box center [536, 441] width 614 height 32
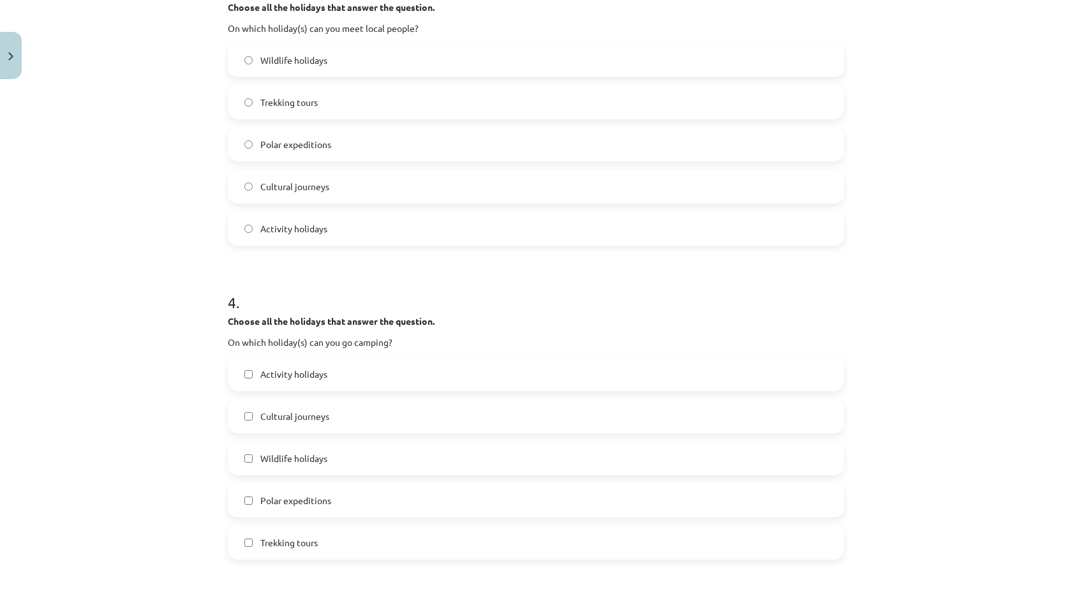
click at [345, 457] on label "Wildlife holidays" at bounding box center [536, 458] width 614 height 32
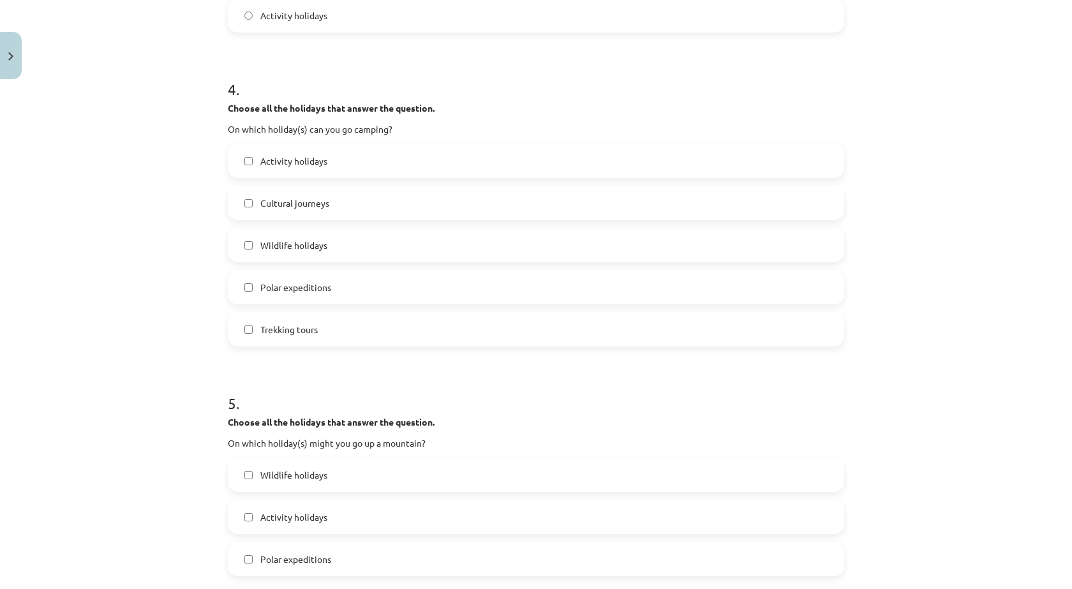
scroll to position [1308, 0]
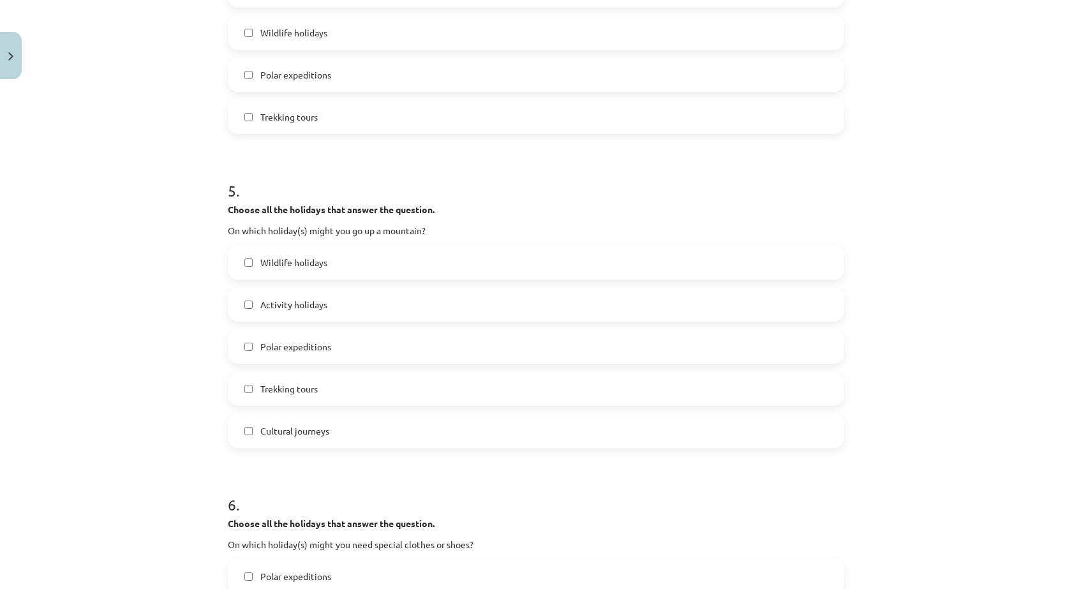
click at [325, 260] on label "Wildlife holidays" at bounding box center [536, 262] width 614 height 32
click at [342, 352] on label "Polar expeditions" at bounding box center [536, 346] width 614 height 32
click at [331, 378] on label "Trekking tours" at bounding box center [536, 389] width 614 height 32
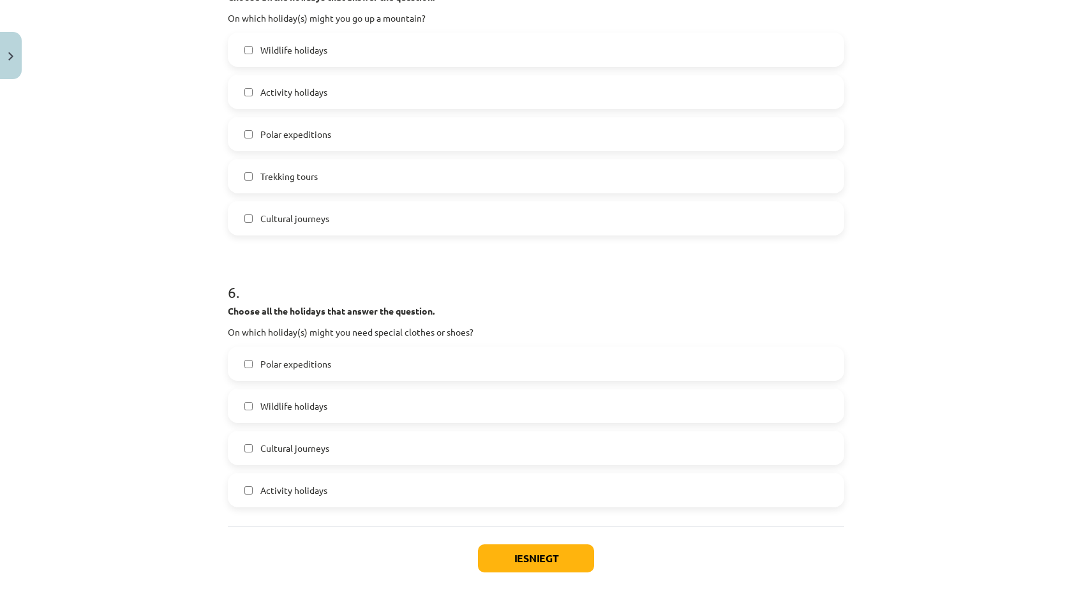
click at [331, 372] on label "Polar expeditions" at bounding box center [536, 364] width 614 height 32
click at [318, 417] on label "Wildlife holidays" at bounding box center [536, 406] width 614 height 32
click at [482, 551] on button "Iesniegt" at bounding box center [536, 558] width 116 height 28
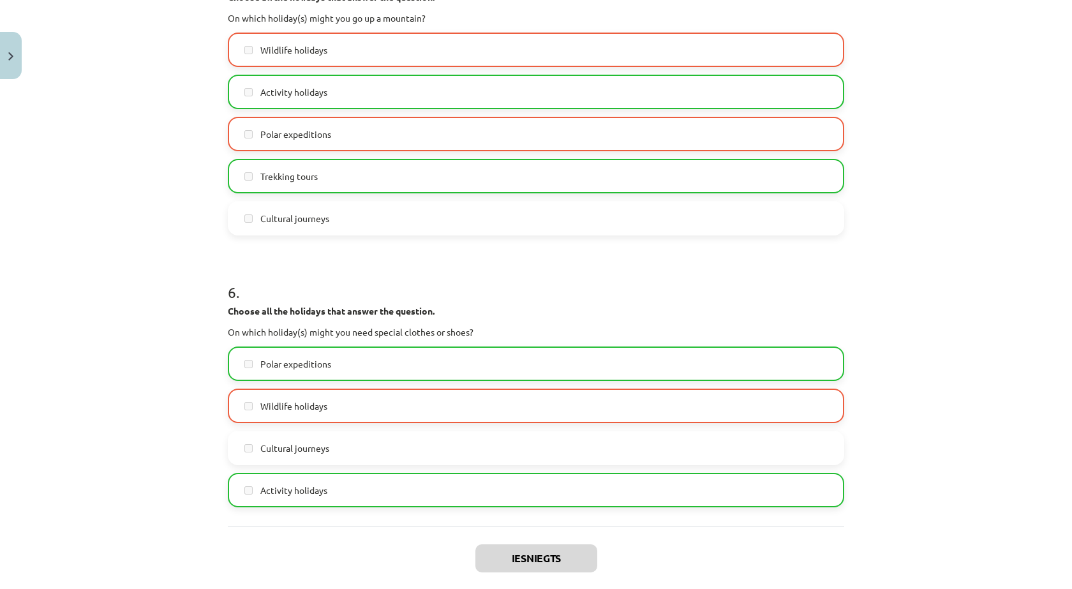
scroll to position [1628, 0]
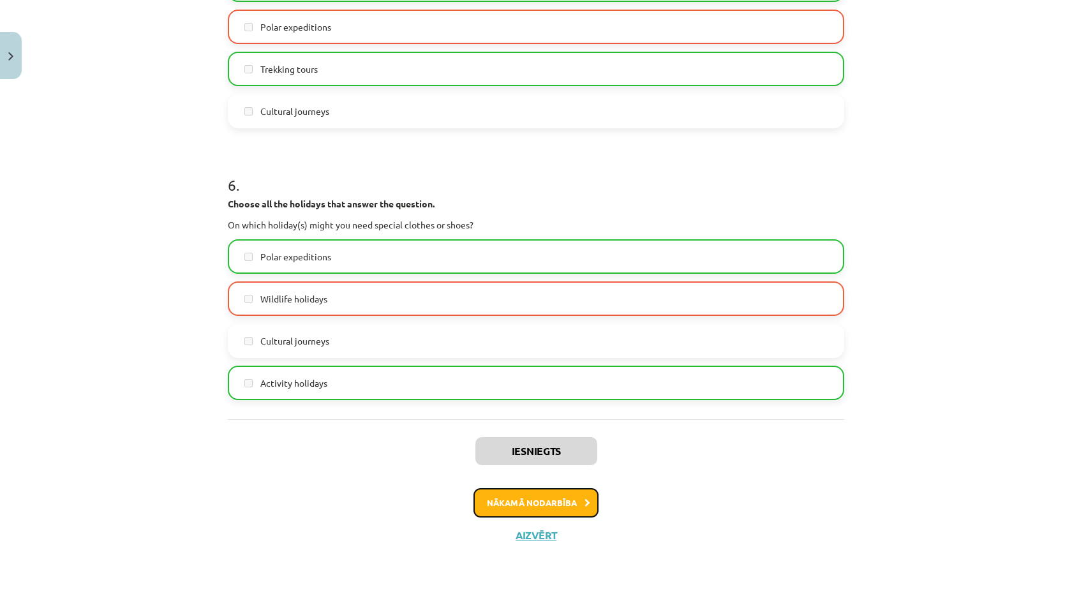
click at [488, 501] on button "Nākamā nodarbība" at bounding box center [535, 502] width 125 height 29
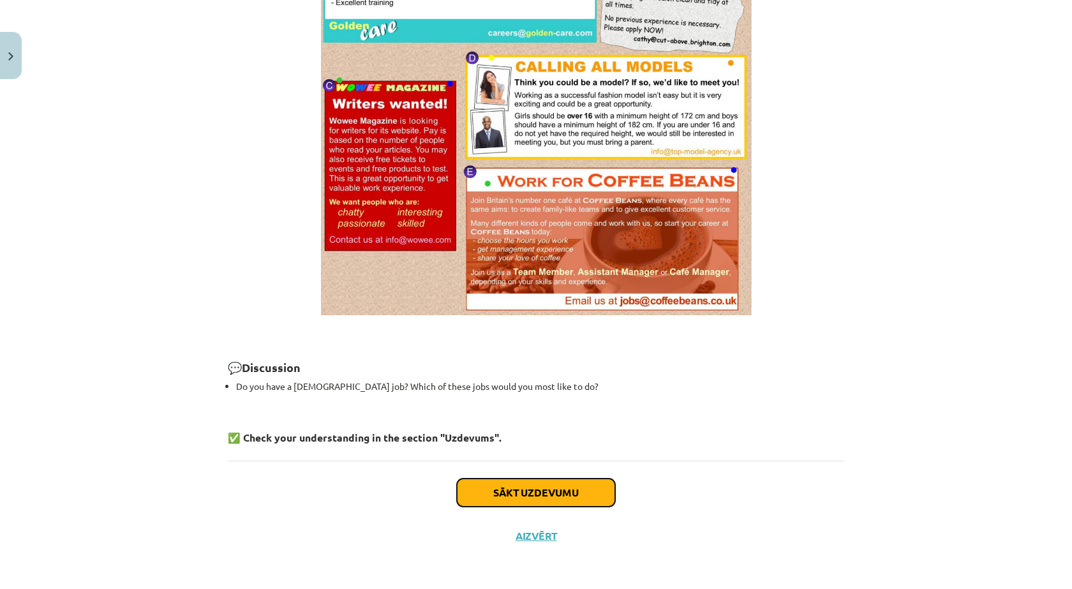
click at [486, 495] on button "Sākt uzdevumu" at bounding box center [536, 493] width 158 height 28
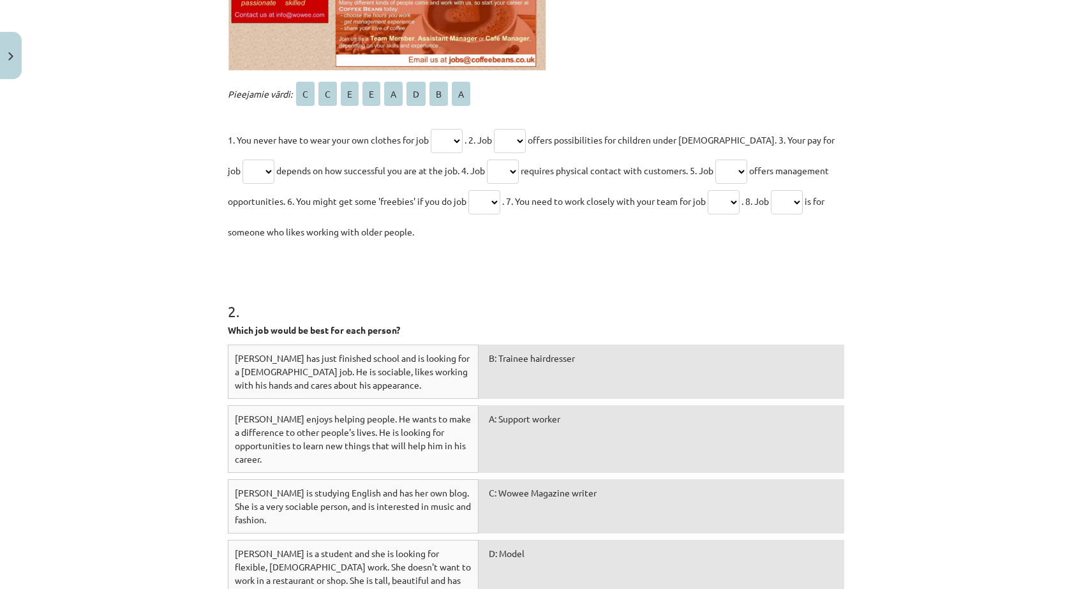
scroll to position [376, 0]
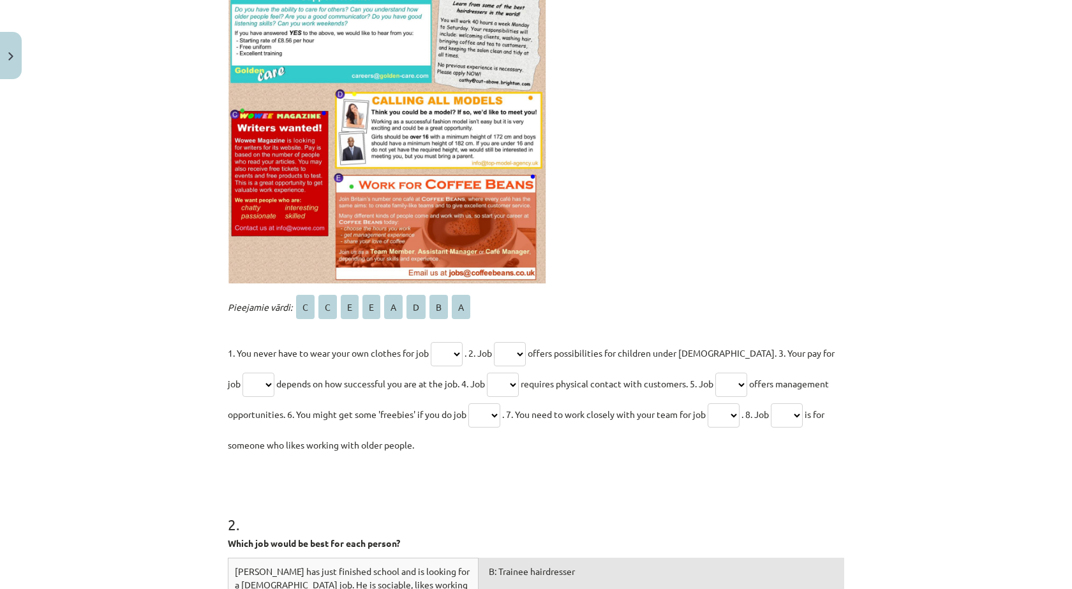
click at [442, 353] on select "* * * * * * * *" at bounding box center [447, 354] width 32 height 24
click at [431, 342] on select "* * * * * * * *" at bounding box center [447, 354] width 32 height 24
click at [455, 352] on select "* * * * * * * *" at bounding box center [447, 354] width 32 height 24
select select "*"
click at [431, 342] on select "* * * * * * * *" at bounding box center [447, 354] width 32 height 24
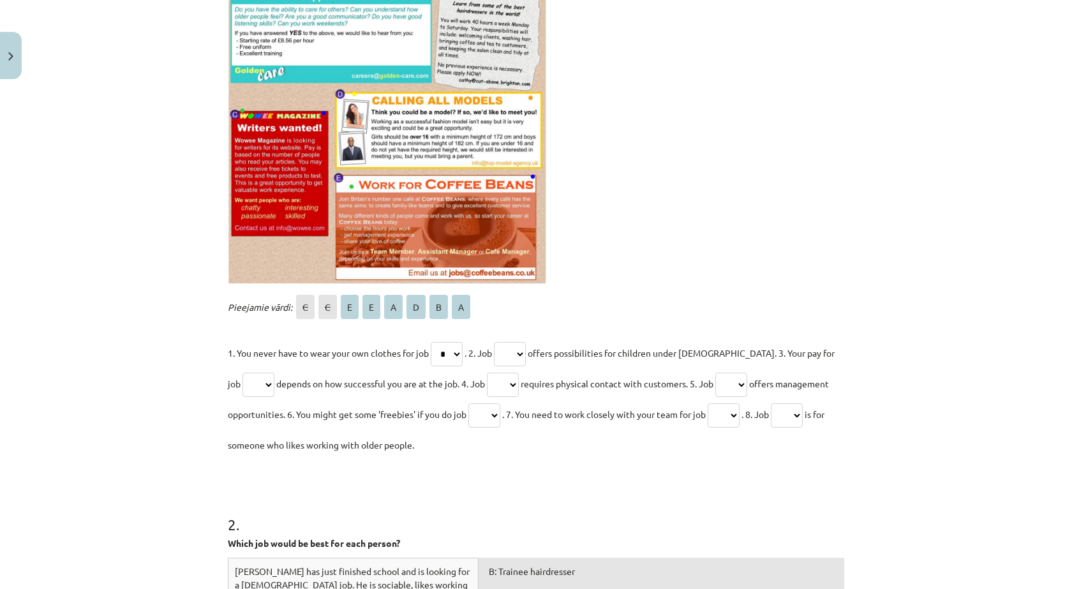
drag, startPoint x: 528, startPoint y: 355, endPoint x: 520, endPoint y: 364, distance: 12.2
click at [526, 355] on select "* * * * * * * *" at bounding box center [510, 354] width 32 height 24
select select "*"
click at [498, 342] on select "* * * * * * * *" at bounding box center [510, 354] width 32 height 24
click at [721, 381] on select "* * * * * * * *" at bounding box center [731, 385] width 32 height 24
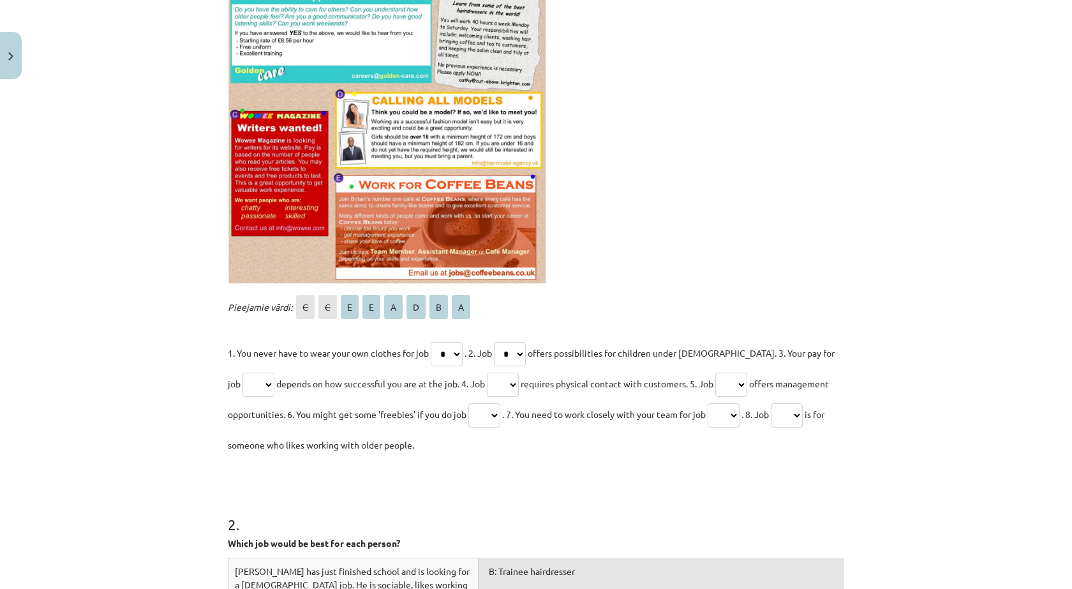
click at [249, 385] on select "* * * * * * * *" at bounding box center [258, 385] width 32 height 24
select select "*"
click at [242, 373] on select "* * * * * * * *" at bounding box center [258, 385] width 32 height 24
drag, startPoint x: 507, startPoint y: 378, endPoint x: 498, endPoint y: 396, distance: 19.7
click at [506, 380] on select "* * * * * * * *" at bounding box center [503, 385] width 32 height 24
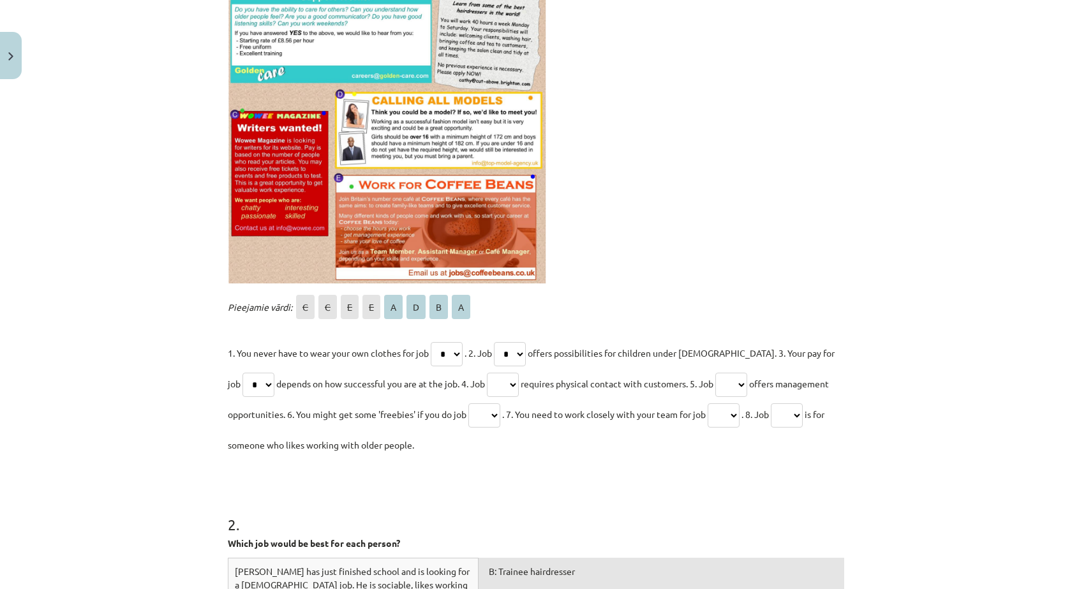
select select "*"
click at [487, 373] on select "* * * * * * * *" at bounding box center [503, 385] width 32 height 24
click at [454, 352] on select "* * * * * * * *" at bounding box center [447, 354] width 32 height 24
select select "*"
click at [431, 342] on select "* * * * * * * *" at bounding box center [447, 354] width 32 height 24
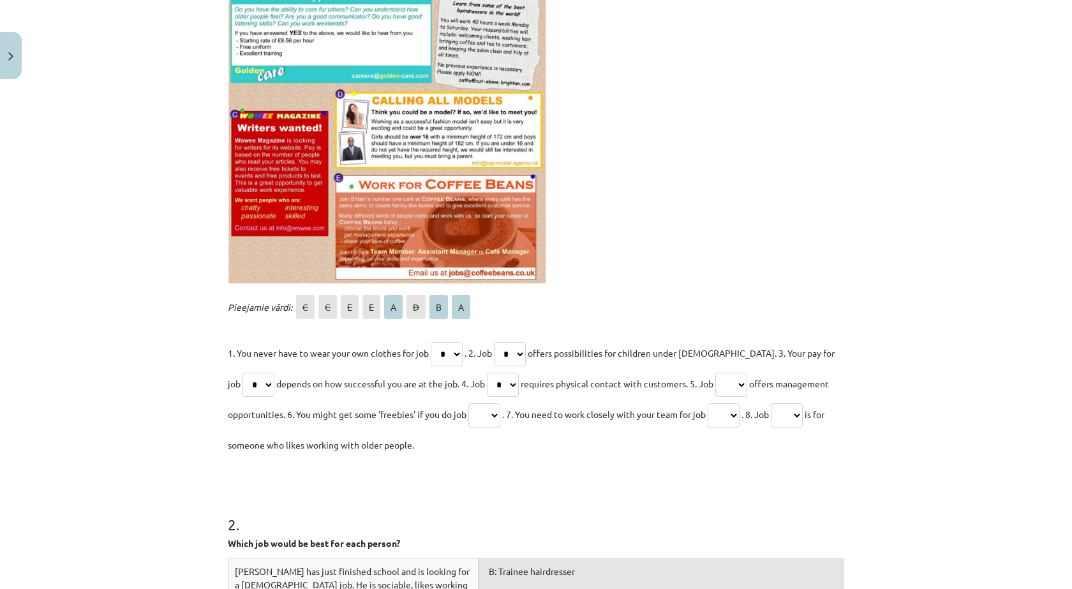
click at [513, 351] on select "* * * * * * * *" at bounding box center [510, 354] width 32 height 24
select select "*"
click at [498, 342] on select "* * * * * * * *" at bounding box center [510, 354] width 32 height 24
click at [253, 389] on select "* * * * * * * *" at bounding box center [258, 385] width 32 height 24
select select "*"
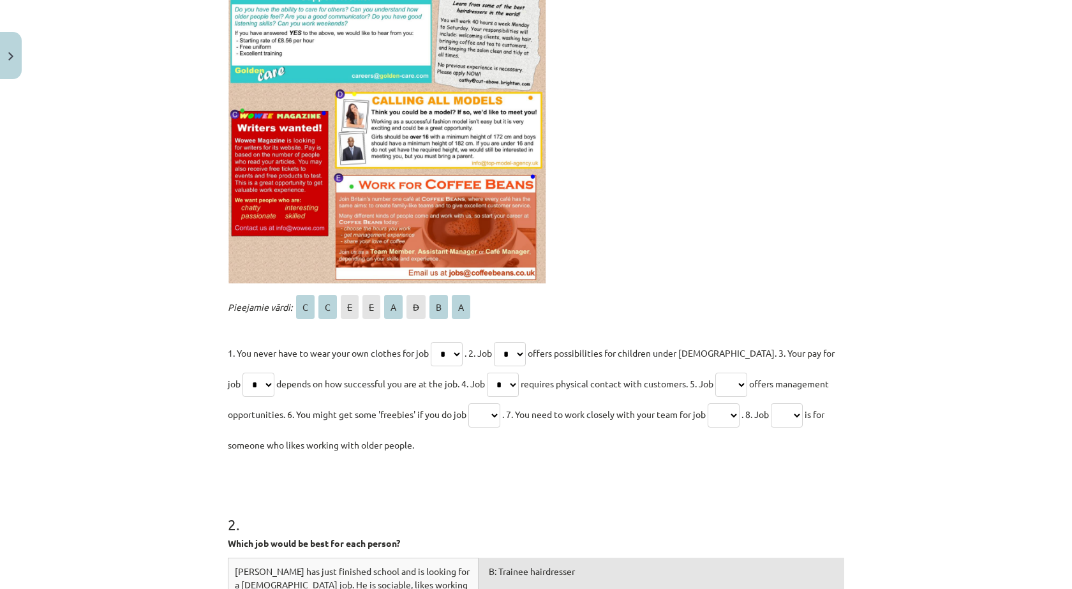
click at [242, 373] on select "* * * * * * * *" at bounding box center [258, 385] width 32 height 24
click at [487, 382] on select "* * * * * * * *" at bounding box center [503, 385] width 32 height 24
select select "*"
click at [487, 373] on select "* * * * * * * *" at bounding box center [503, 385] width 32 height 24
click at [731, 382] on select "* * * * * * * *" at bounding box center [731, 385] width 32 height 24
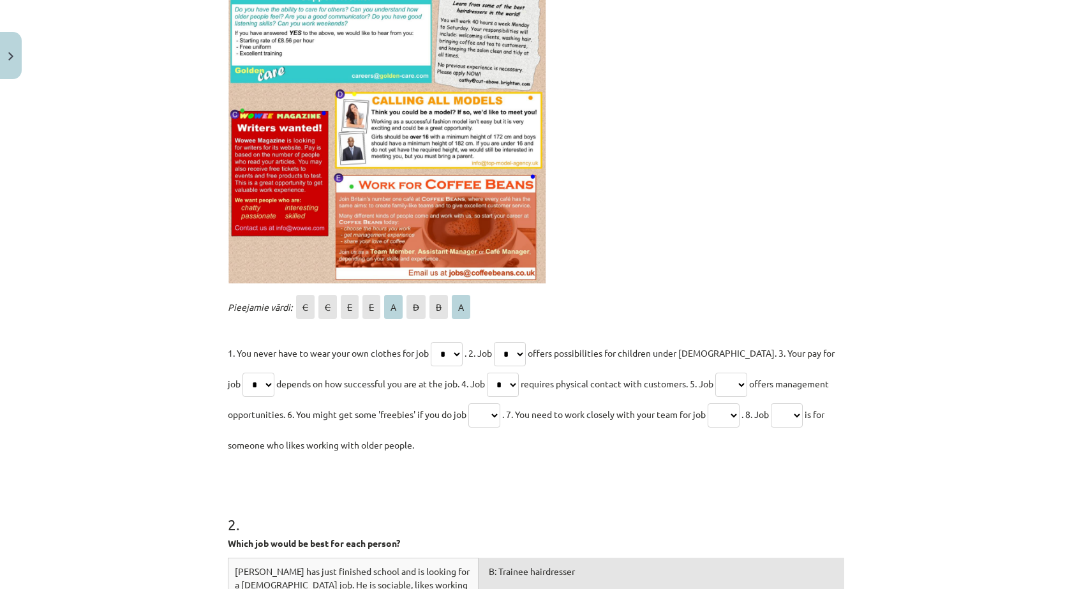
select select "*"
click at [715, 373] on select "* * * * * * * *" at bounding box center [731, 385] width 32 height 24
click at [479, 417] on select "* * * * * * * *" at bounding box center [484, 415] width 32 height 24
select select "*"
click at [468, 403] on select "* * * * * * * *" at bounding box center [484, 415] width 32 height 24
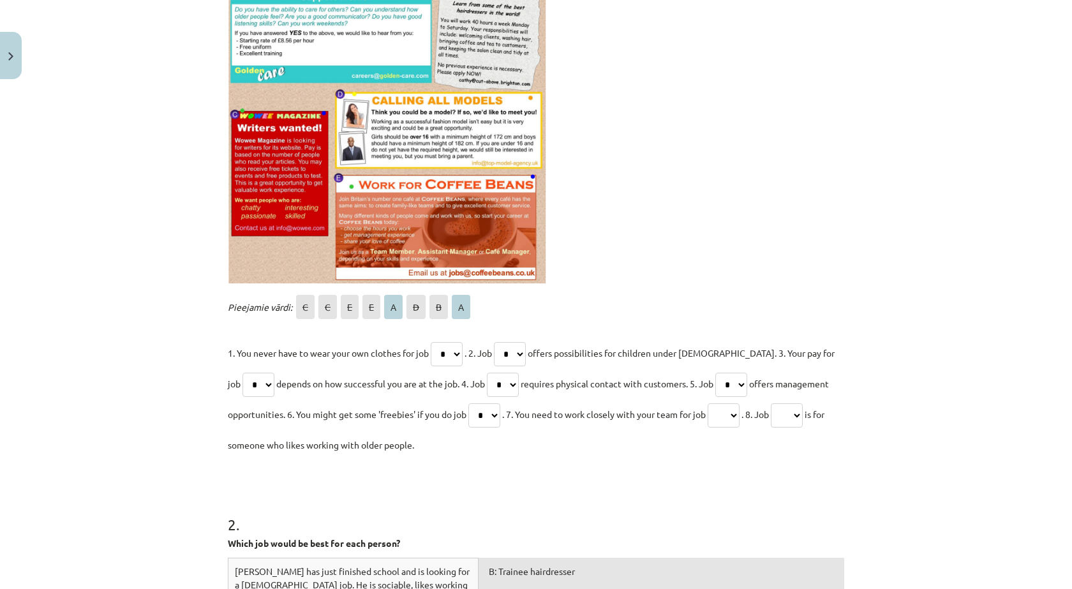
drag, startPoint x: 723, startPoint y: 413, endPoint x: 713, endPoint y: 436, distance: 25.1
click at [722, 413] on select "* * * * * * * *" at bounding box center [724, 415] width 32 height 24
select select "*"
click at [714, 403] on select "* * * * * * * *" at bounding box center [724, 415] width 32 height 24
click at [801, 417] on select "* * * * * * * *" at bounding box center [787, 415] width 32 height 24
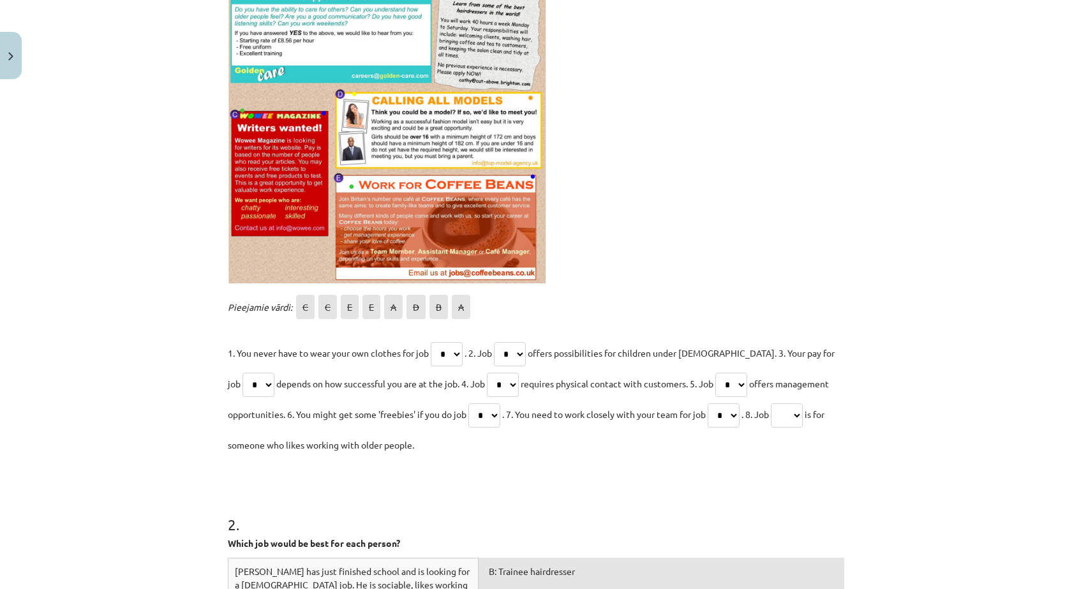
select select "*"
click at [782, 403] on select "* * * * * * * *" at bounding box center [787, 415] width 32 height 24
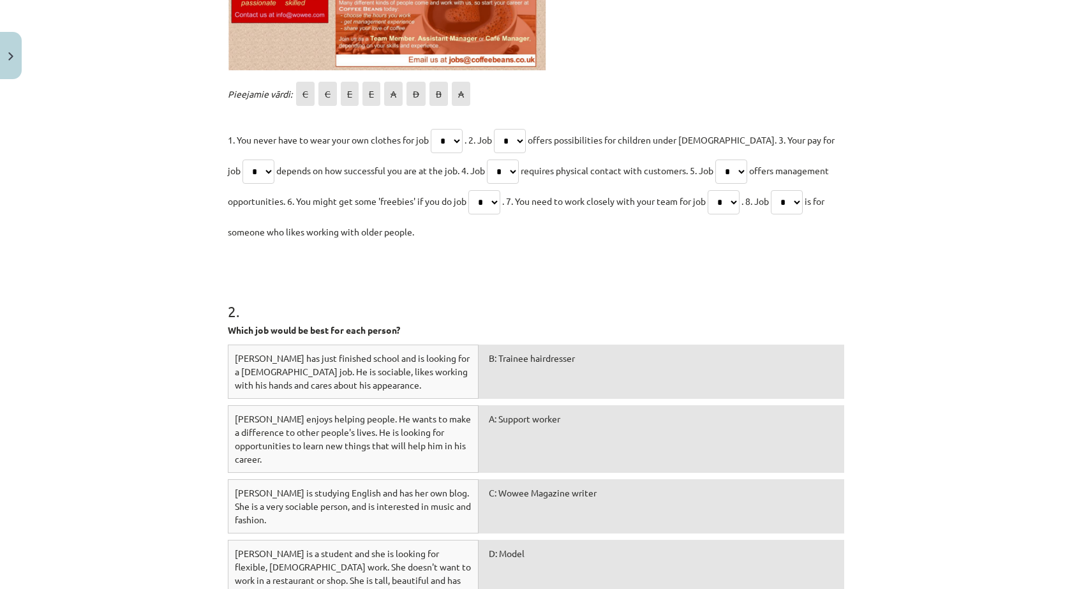
scroll to position [801, 0]
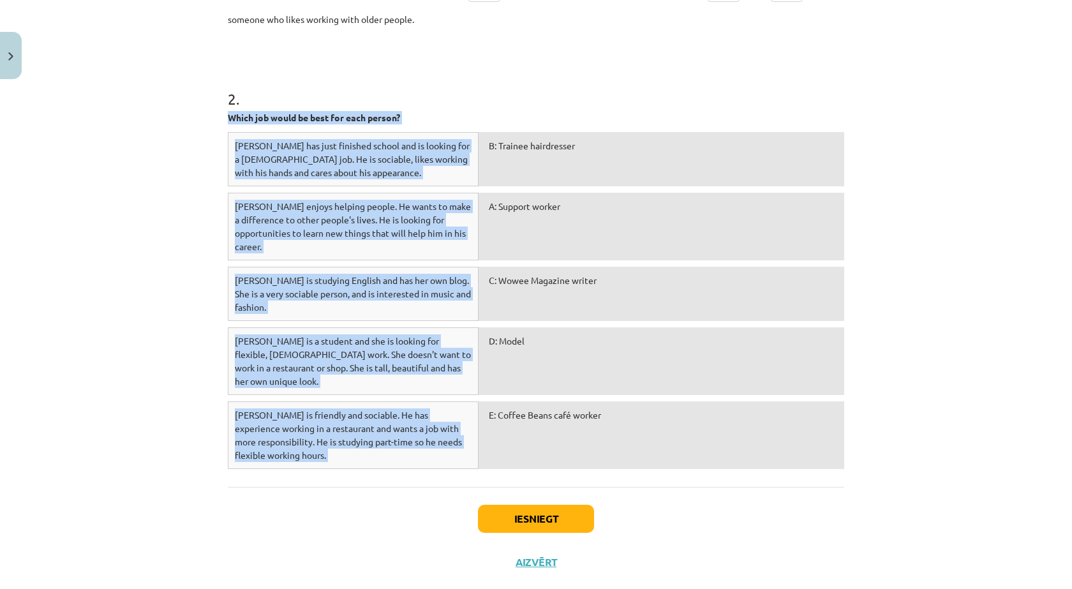
drag, startPoint x: 198, startPoint y: 115, endPoint x: 762, endPoint y: 457, distance: 659.6
click at [762, 457] on div "Mācību tēma: Angļu valodas 8. klases 1. ieskaites mācību materiāls #6 📖 Topic 5…" at bounding box center [536, 294] width 1072 height 589
click at [558, 505] on button "Iesniegt" at bounding box center [536, 519] width 116 height 28
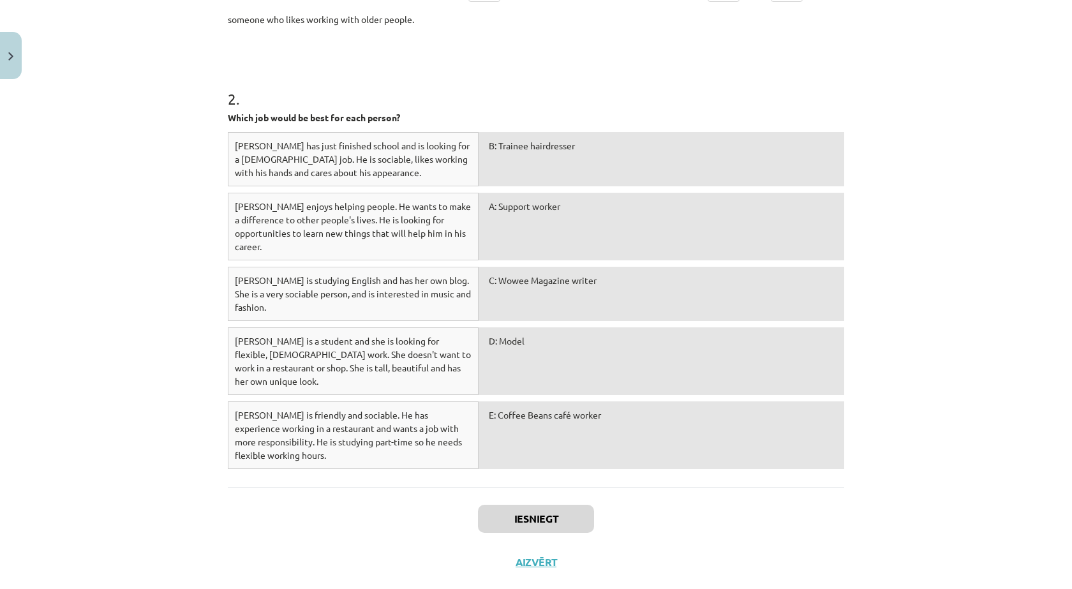
click at [656, 492] on div "Iesniegt Aizvērt" at bounding box center [536, 531] width 616 height 89
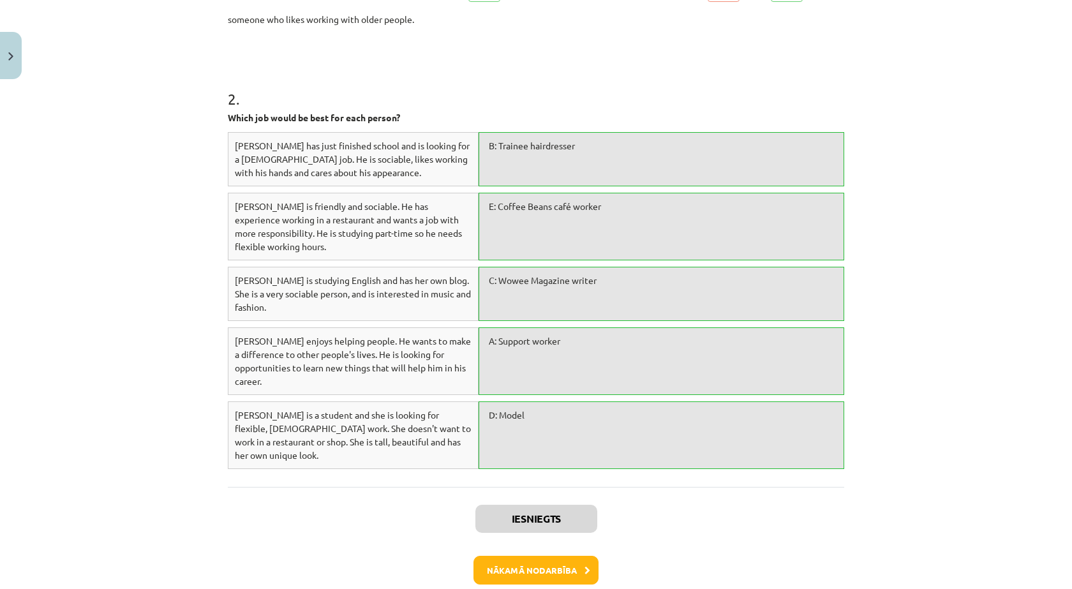
scroll to position [589, 0]
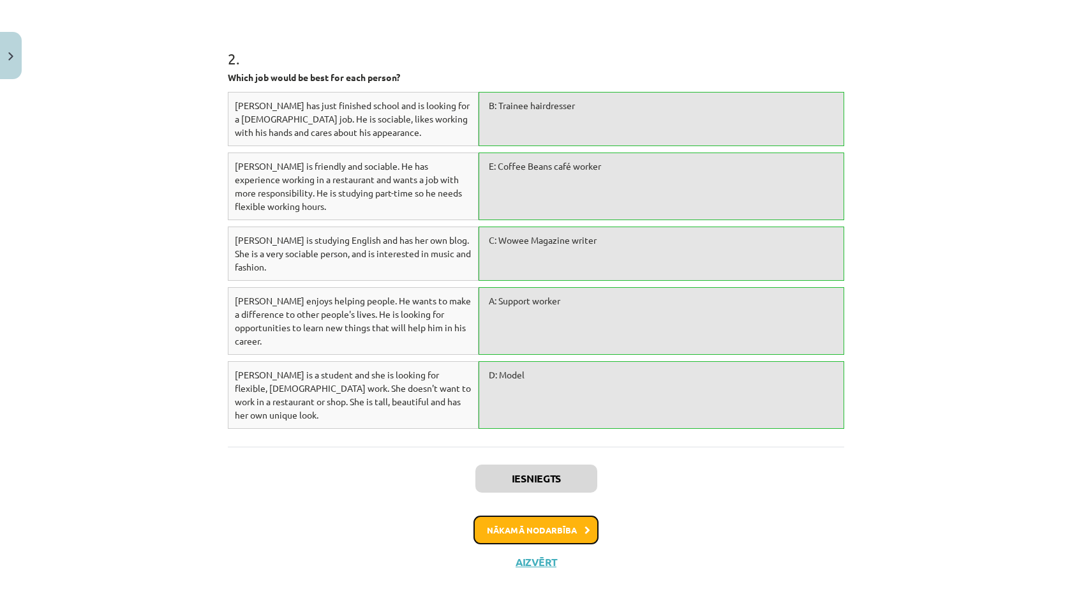
click at [584, 526] on icon at bounding box center [587, 530] width 6 height 8
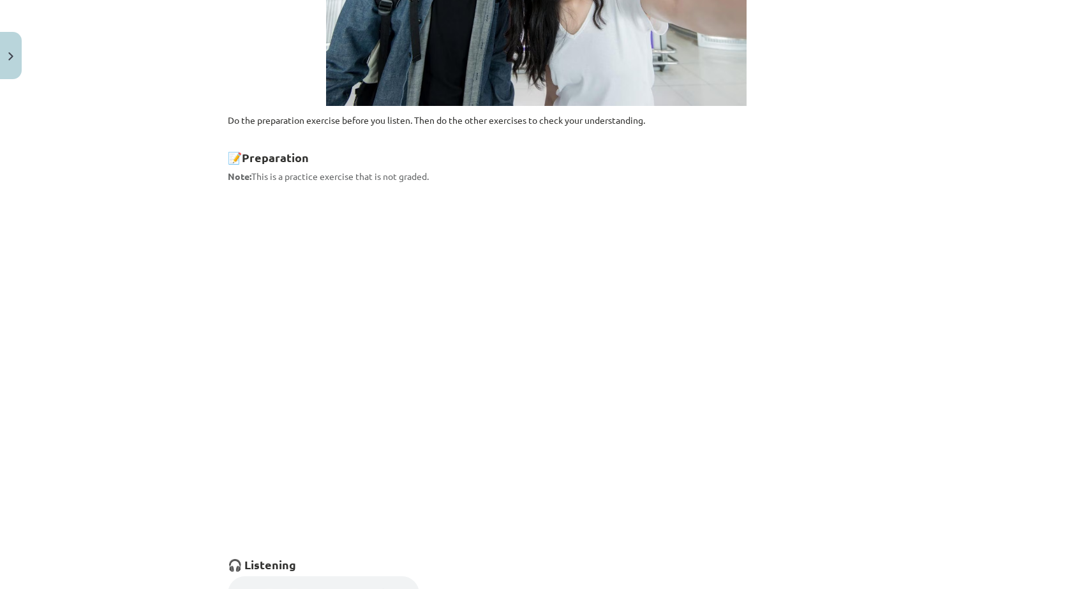
scroll to position [670, 0]
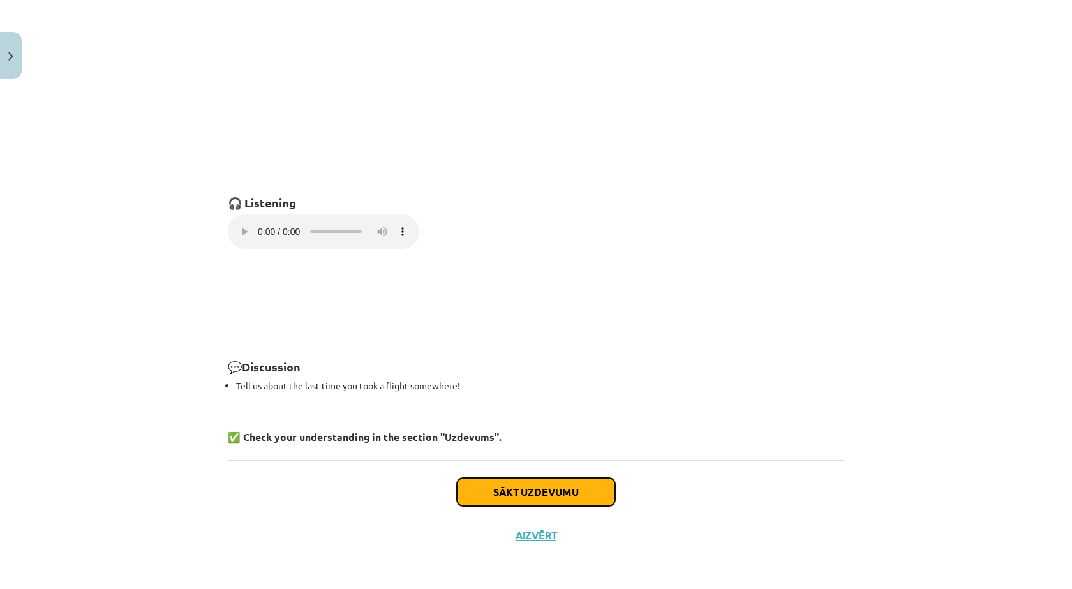
click at [545, 492] on button "Sākt uzdevumu" at bounding box center [536, 492] width 158 height 28
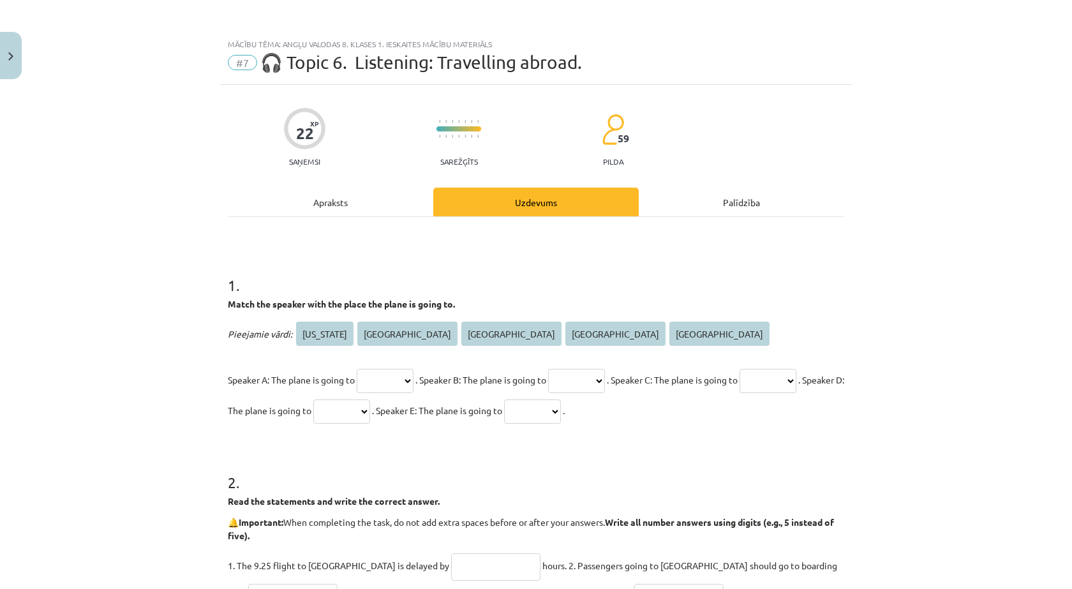
scroll to position [212, 0]
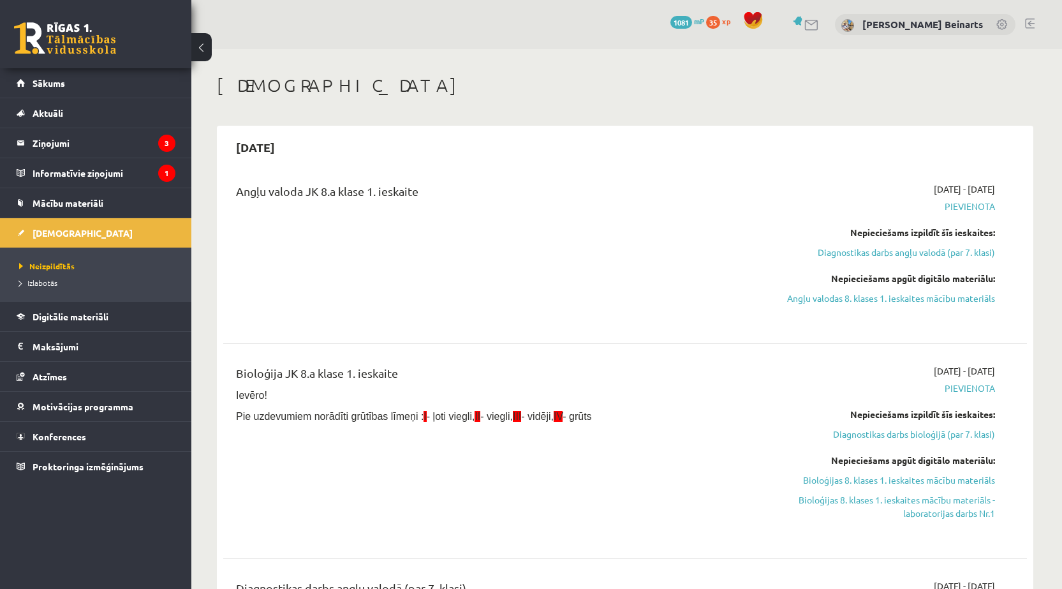
click at [870, 307] on div "2025-09-01 - 2025-09-15 Pievienota Nepieciešams izpildīt šīs ieskaites: Diagnos…" at bounding box center [875, 252] width 260 height 140
click at [867, 300] on link "Angļu valodas 8. klases 1. ieskaites mācību materiāls" at bounding box center [875, 298] width 241 height 13
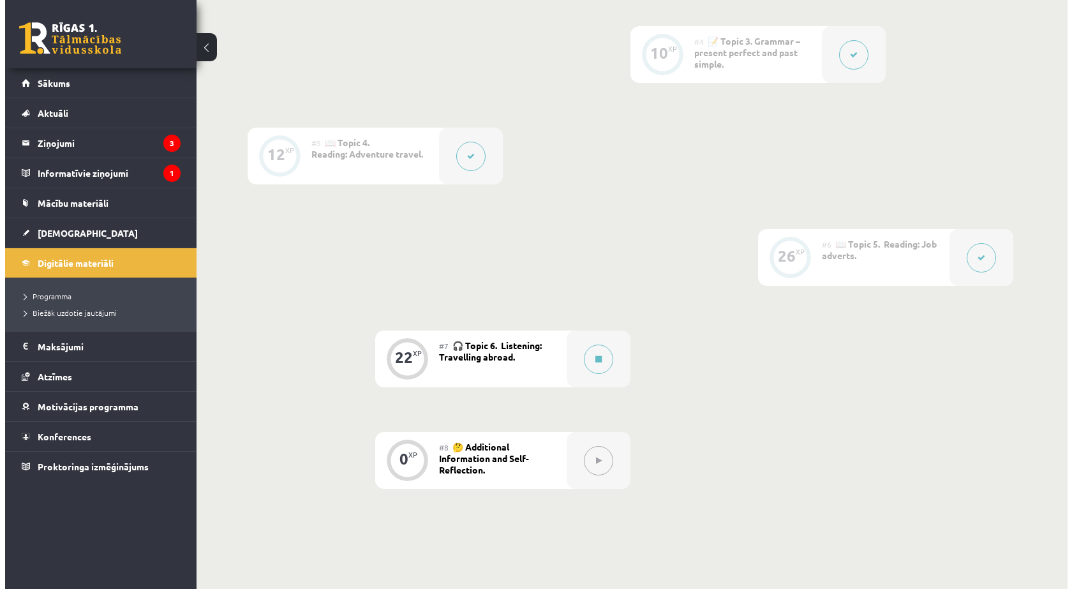
scroll to position [761, 0]
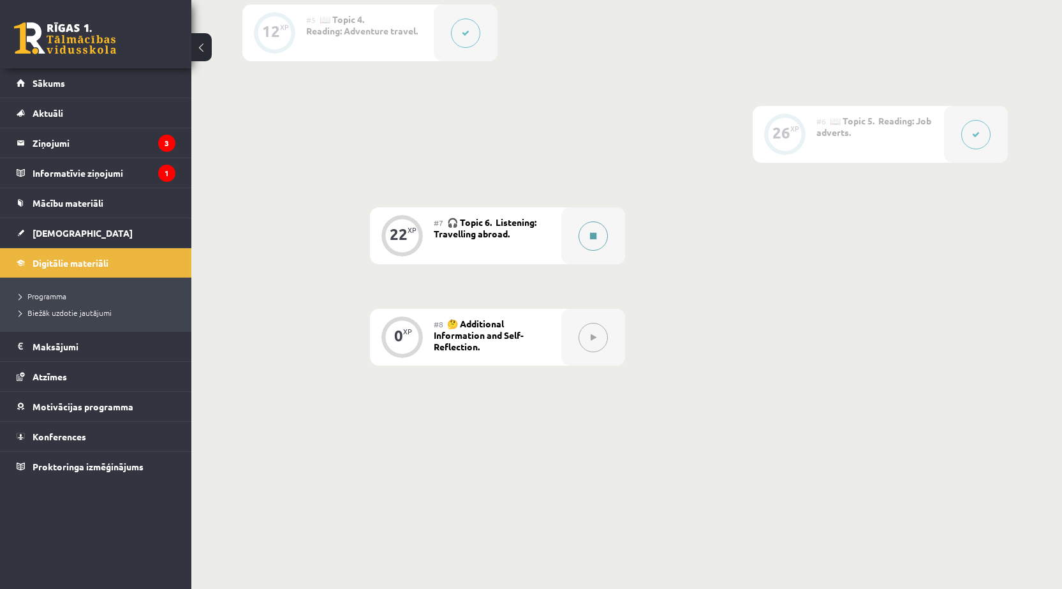
click at [590, 239] on icon at bounding box center [593, 236] width 6 height 8
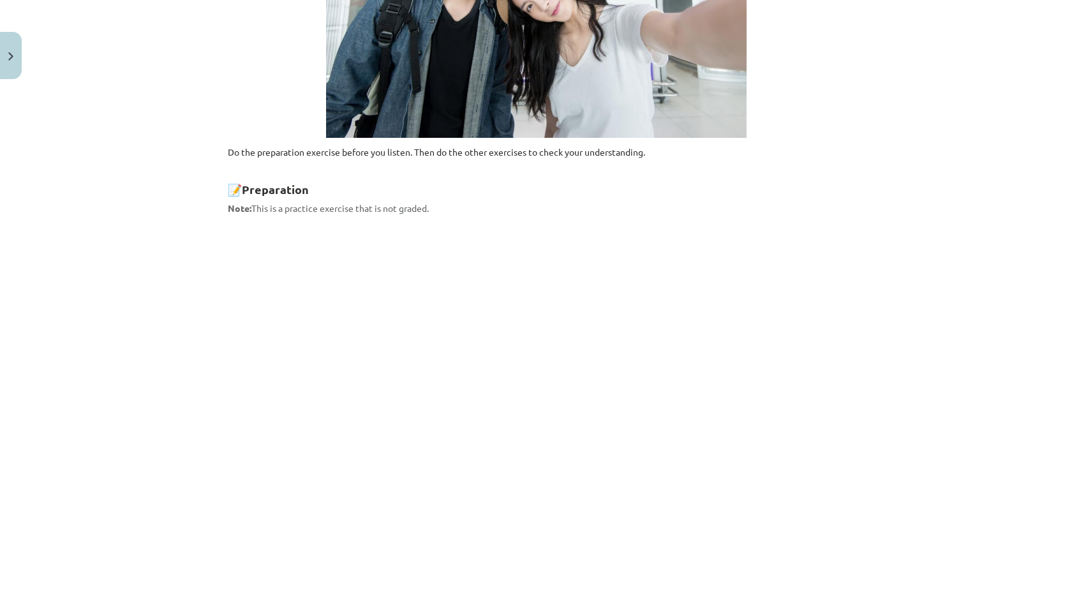
scroll to position [638, 0]
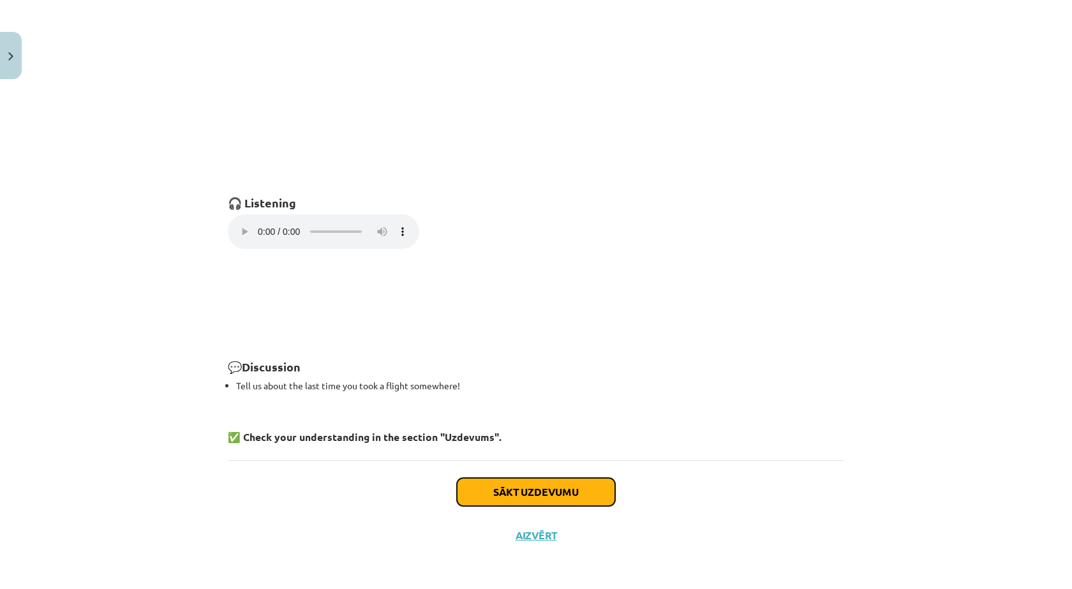
click at [510, 488] on button "Sākt uzdevumu" at bounding box center [536, 492] width 158 height 28
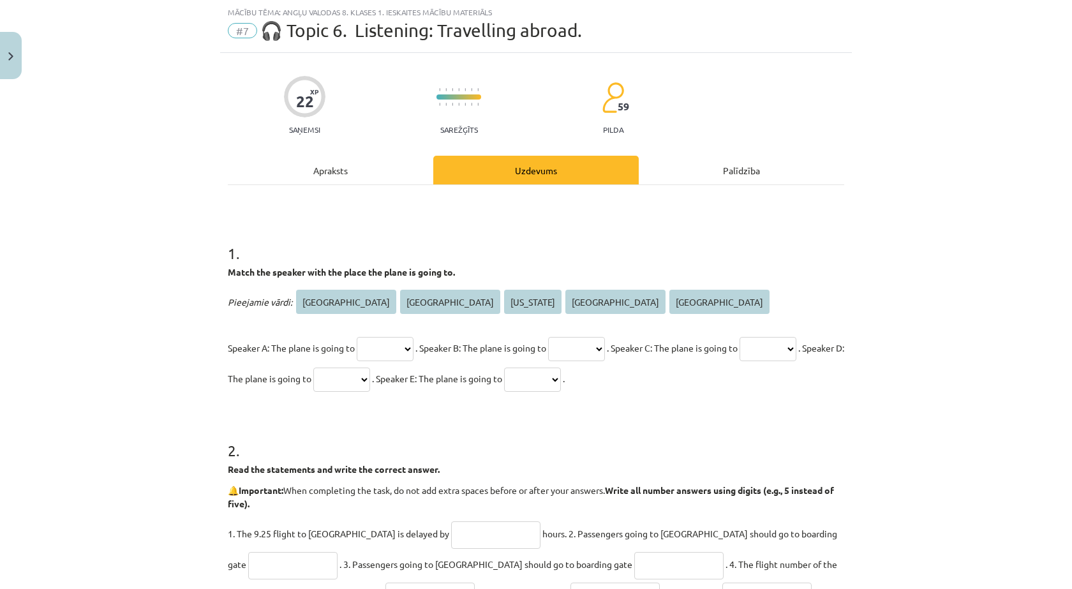
click at [392, 343] on select "**** ***** ******** ****** *********" at bounding box center [385, 349] width 57 height 24
select select "****"
click at [357, 337] on select "**** ***** ******** ****** *********" at bounding box center [385, 349] width 57 height 24
drag, startPoint x: 577, startPoint y: 339, endPoint x: 585, endPoint y: 348, distance: 12.3
click at [577, 339] on select "**** ***** ******** ****** *********" at bounding box center [576, 349] width 57 height 24
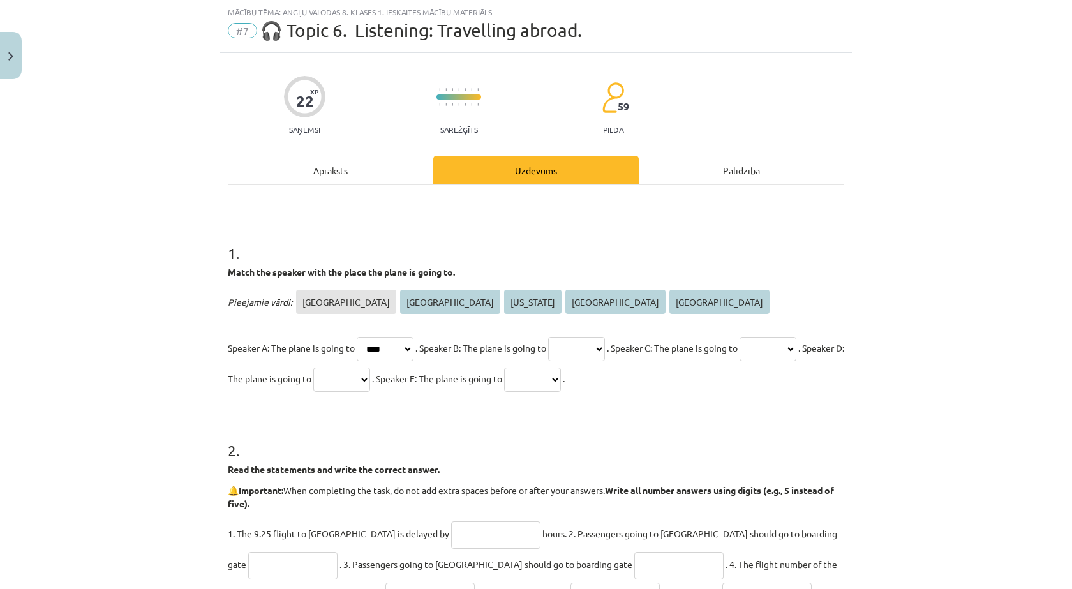
select select "*****"
click at [568, 337] on select "**** ***** ******** ****** *********" at bounding box center [576, 349] width 57 height 24
click at [739, 361] on select "**** ***** ******** ****** *********" at bounding box center [767, 349] width 57 height 24
select select "********"
click at [739, 361] on select "**** ***** ******** ****** *********" at bounding box center [767, 349] width 57 height 24
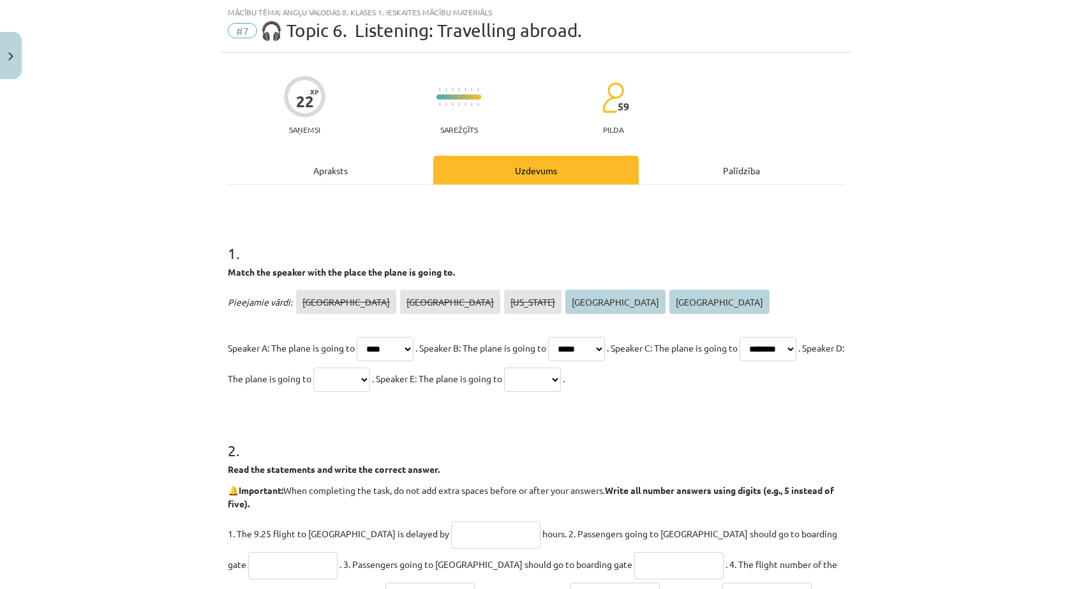
click at [370, 373] on select "**** ***** ******** ****** *********" at bounding box center [341, 379] width 57 height 24
select select "******"
click at [370, 367] on select "**** ***** ******** ****** *********" at bounding box center [341, 379] width 57 height 24
click at [561, 371] on select "**** ***** ******** ****** *********" at bounding box center [532, 379] width 57 height 24
select select "*********"
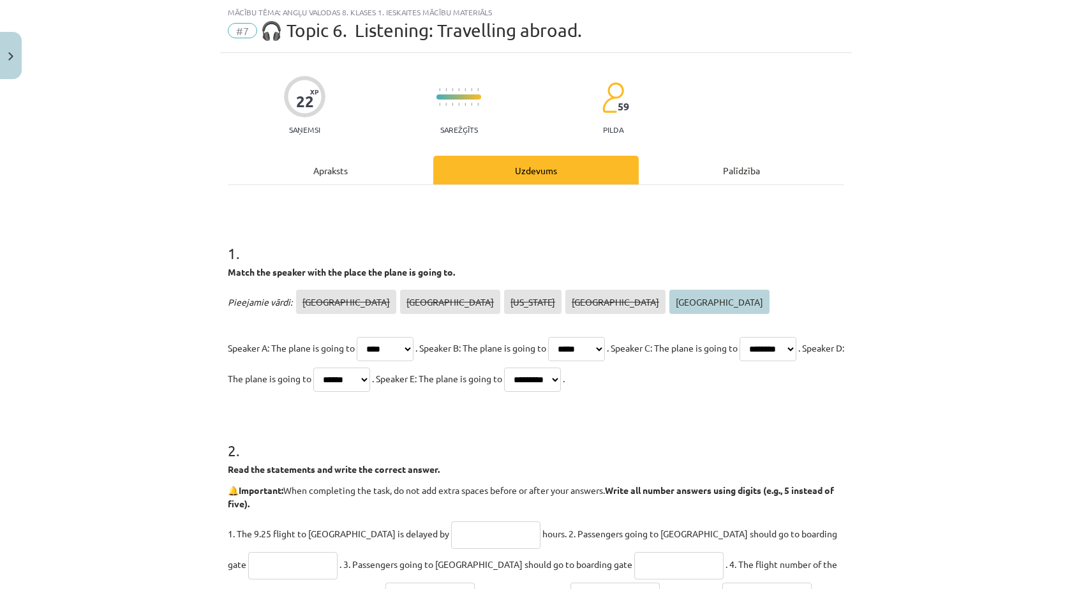
click at [561, 367] on select "**** ***** ******** ****** *********" at bounding box center [532, 379] width 57 height 24
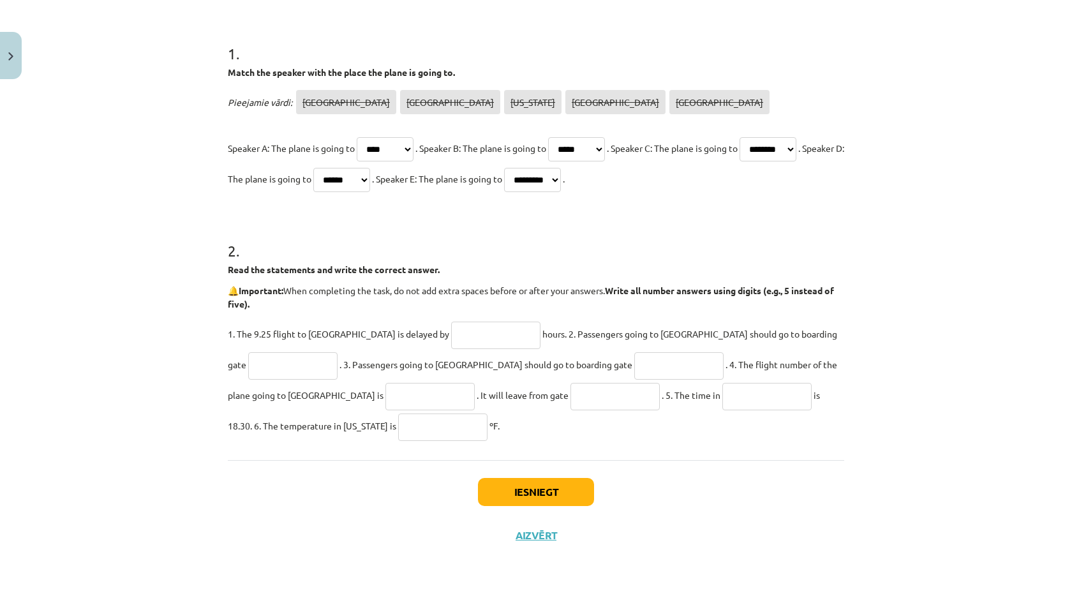
click at [451, 336] on input "text" at bounding box center [495, 335] width 89 height 27
